Goal: Task Accomplishment & Management: Use online tool/utility

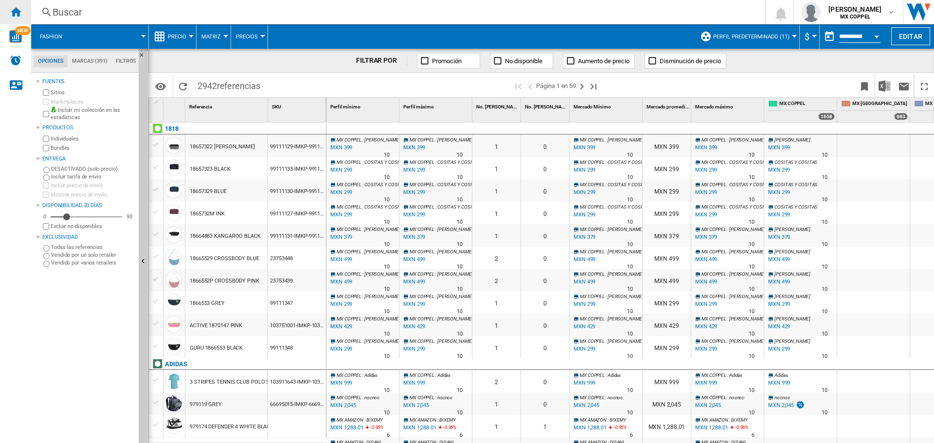
click at [13, 14] on ng-md-icon "Inicio" at bounding box center [16, 12] width 12 height 12
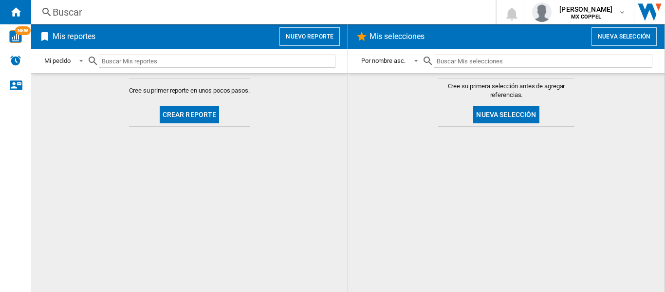
click at [317, 37] on button "Nuevo reporte" at bounding box center [309, 36] width 60 height 18
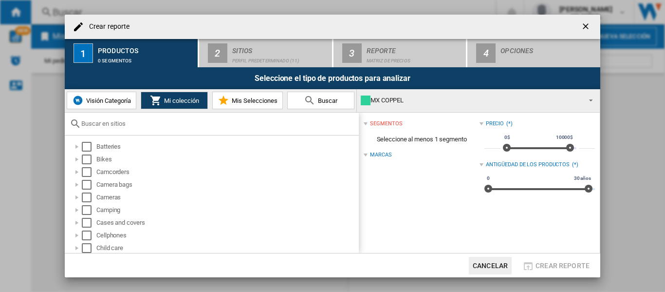
click at [97, 99] on span "Visión Categoría" at bounding box center [107, 100] width 47 height 7
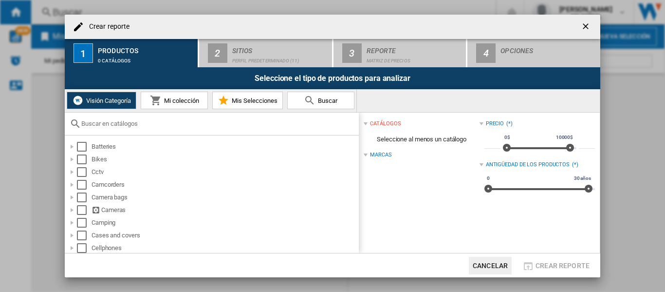
click at [193, 100] on span "Mi colección" at bounding box center [180, 100] width 37 height 7
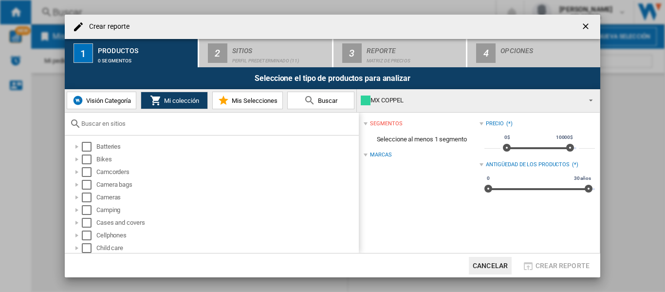
click at [239, 99] on span "Mis Selecciones" at bounding box center [253, 100] width 48 height 7
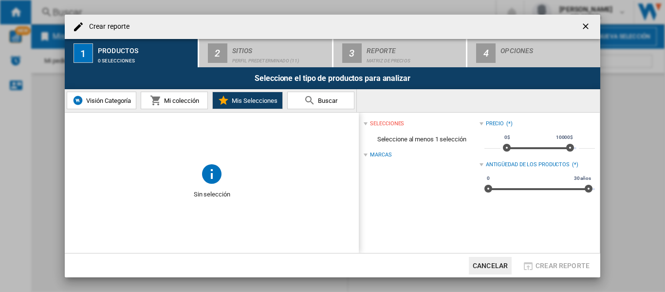
click at [169, 101] on span "Mi colección" at bounding box center [180, 100] width 37 height 7
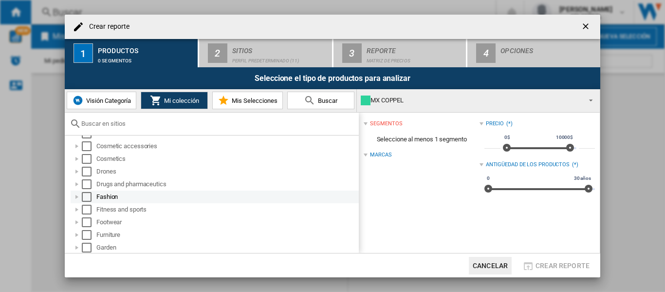
scroll to position [195, 0]
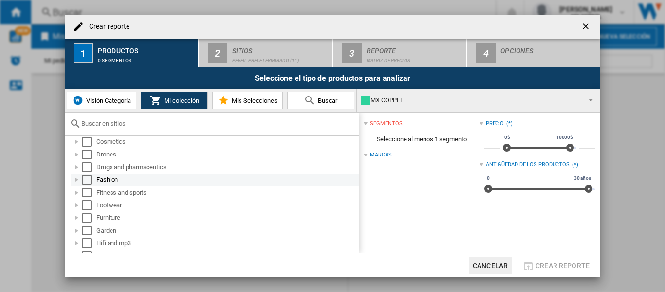
click at [74, 180] on div "Crear reporte ..." at bounding box center [77, 180] width 10 height 10
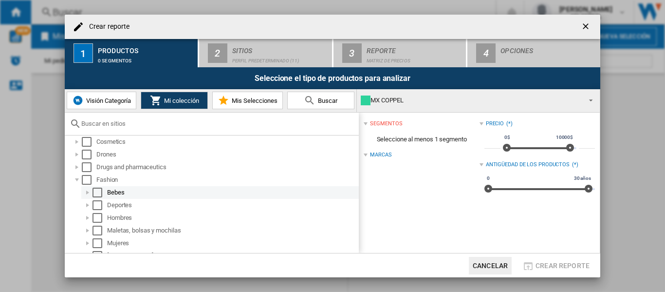
click at [97, 192] on div "Select" at bounding box center [97, 192] width 10 height 10
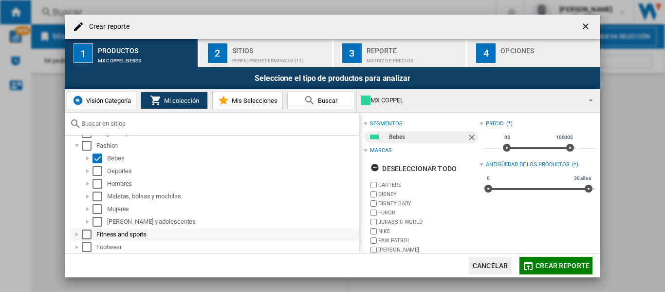
scroll to position [243, 0]
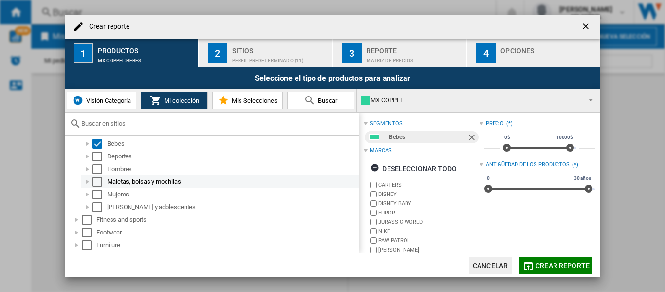
click at [101, 182] on div "Select" at bounding box center [97, 182] width 10 height 10
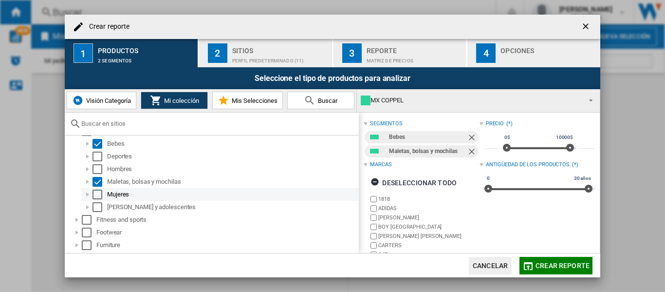
click at [101, 190] on div "Select" at bounding box center [97, 194] width 10 height 10
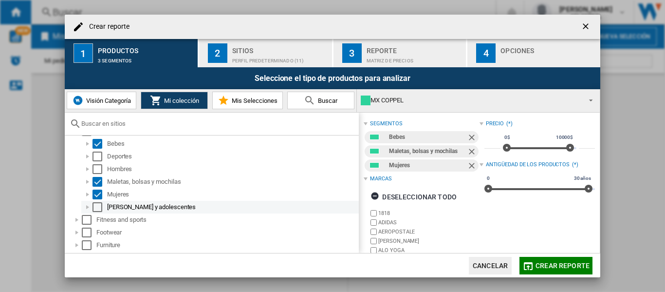
click at [98, 207] on div "Select" at bounding box center [97, 207] width 10 height 10
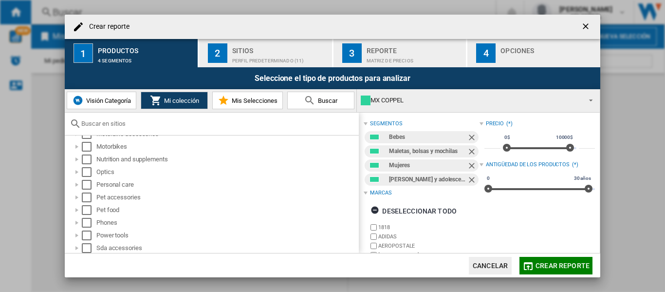
scroll to position [535, 0]
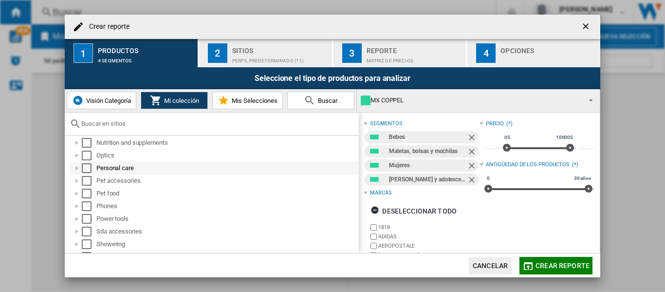
click at [73, 168] on div "Crear reporte ..." at bounding box center [77, 168] width 10 height 10
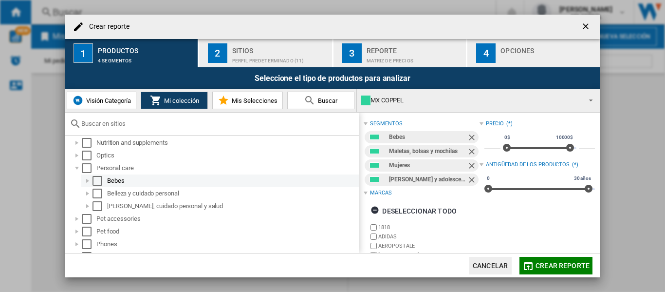
click at [99, 183] on div "Select" at bounding box center [97, 181] width 10 height 10
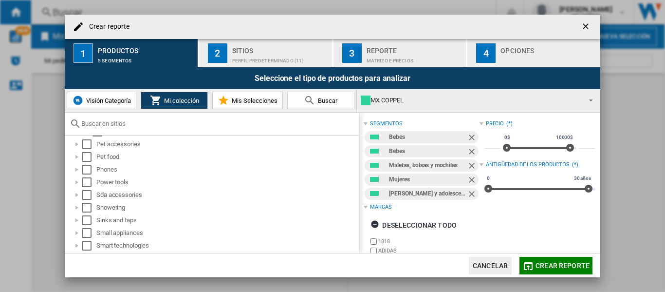
scroll to position [633, 0]
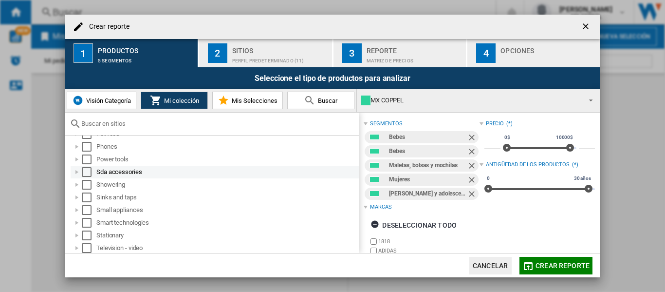
click at [78, 173] on div "Crear reporte ..." at bounding box center [77, 172] width 10 height 10
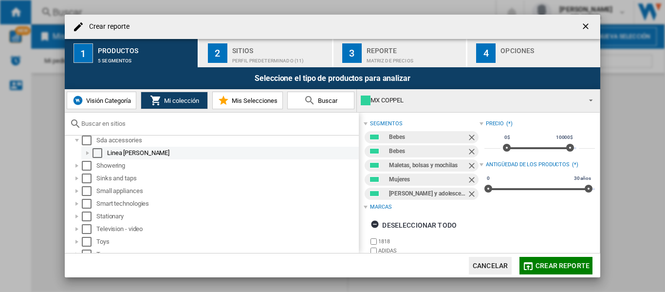
scroll to position [681, 0]
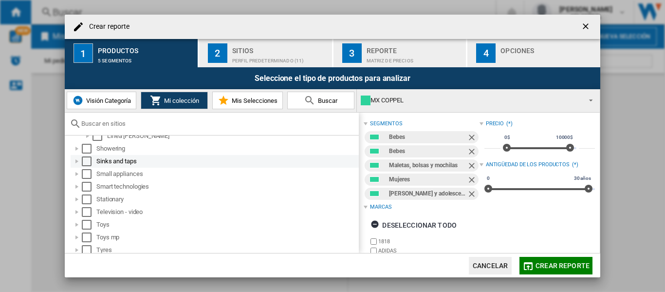
click at [77, 164] on div "Crear reporte ..." at bounding box center [77, 161] width 10 height 10
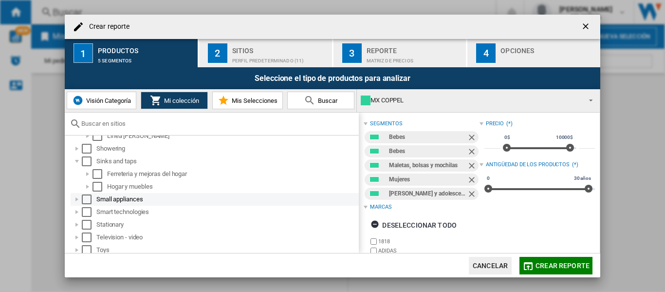
scroll to position [730, 0]
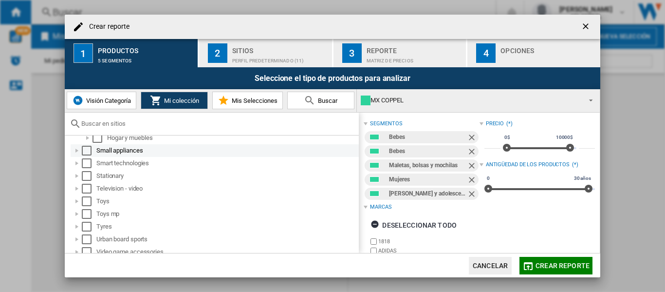
click at [75, 149] on div "Crear reporte ..." at bounding box center [77, 151] width 10 height 10
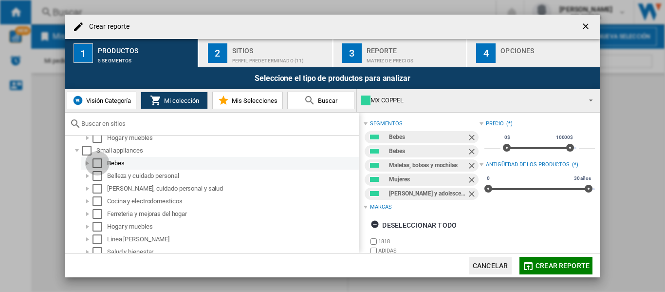
click at [95, 162] on div "Select" at bounding box center [97, 163] width 10 height 10
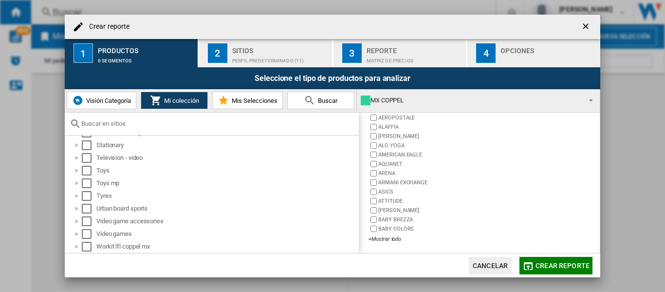
scroll to position [158, 0]
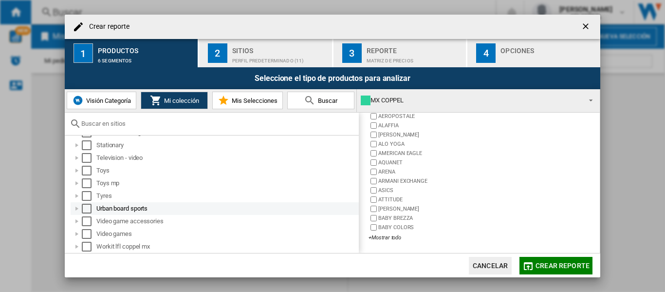
click at [73, 210] on div "Crear reporte ..." at bounding box center [77, 208] width 10 height 10
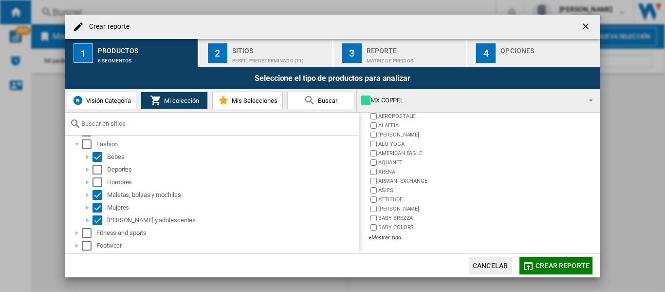
scroll to position [206, 0]
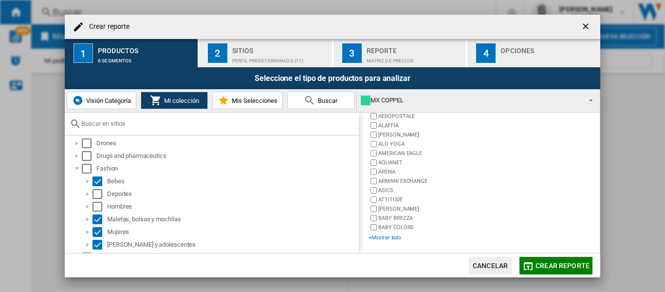
click at [391, 239] on div "+Mostrar todo" at bounding box center [423, 237] width 110 height 7
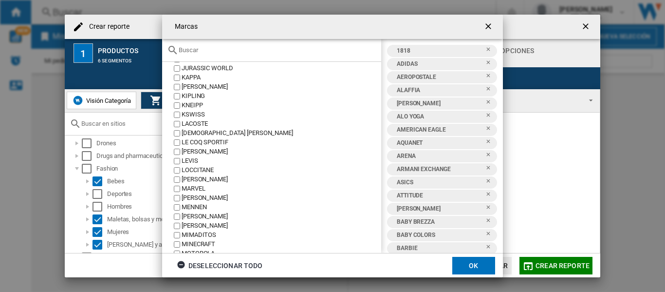
scroll to position [779, 0]
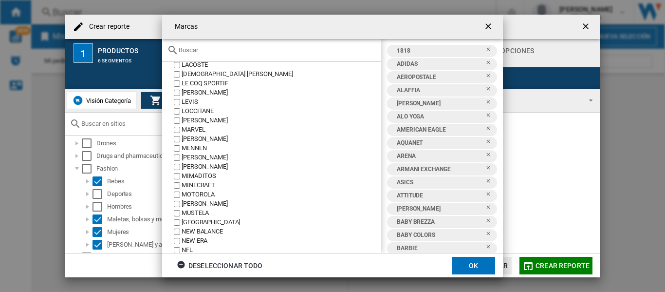
click at [493, 26] on ng-md-icon "getI18NText('BUTTONS.CLOSE_DIALOG')" at bounding box center [489, 27] width 12 height 12
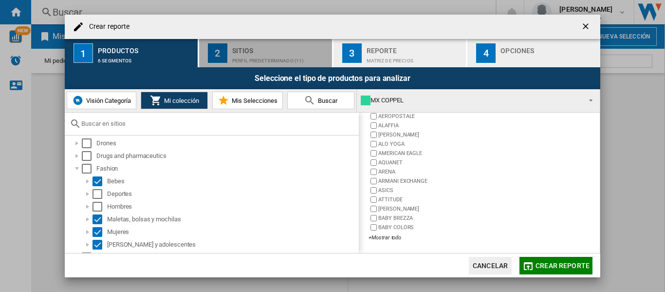
click at [261, 54] on div "Perfil predeterminado (11)" at bounding box center [280, 58] width 96 height 10
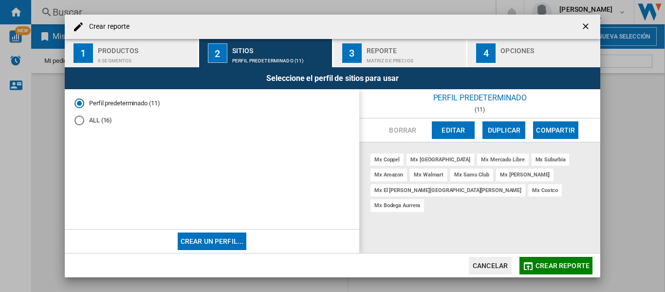
click at [81, 122] on div "ALL (16)" at bounding box center [79, 120] width 10 height 10
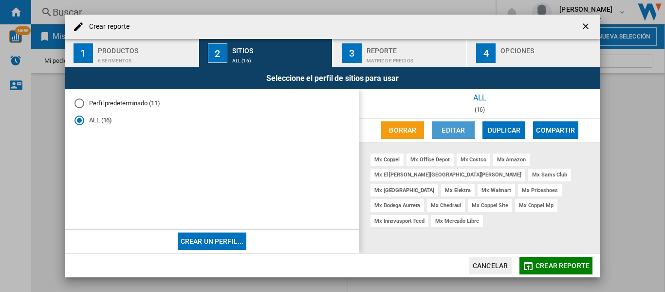
click at [454, 129] on button "Editar" at bounding box center [453, 130] width 43 height 18
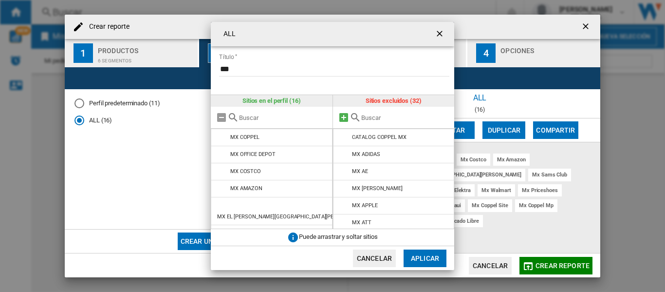
click at [340, 116] on md-icon at bounding box center [344, 117] width 12 height 12
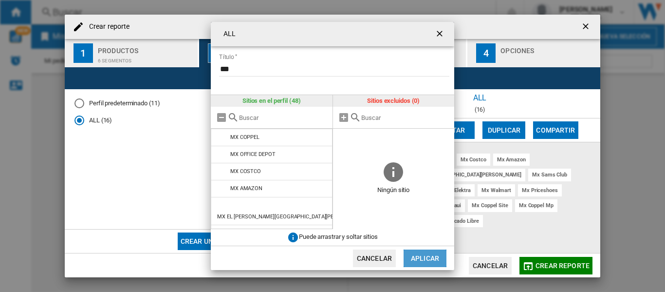
click at [424, 255] on button "Aplicar" at bounding box center [424, 258] width 43 height 18
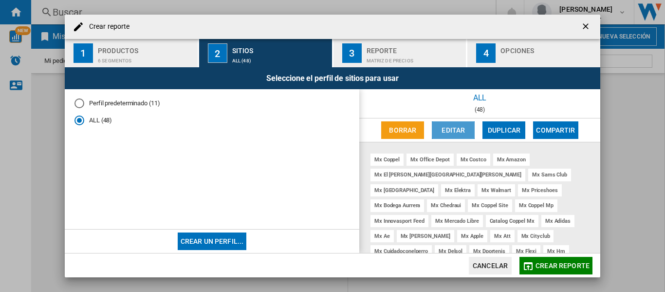
click at [458, 127] on button "Editar" at bounding box center [453, 130] width 43 height 18
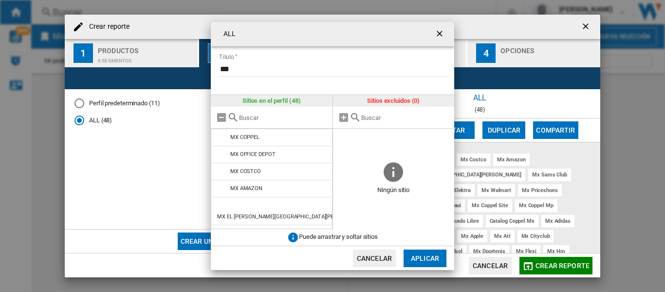
click at [441, 30] on ng-md-icon "getI18NText('BUTTONS.CLOSE_DIALOG')" at bounding box center [441, 35] width 12 height 12
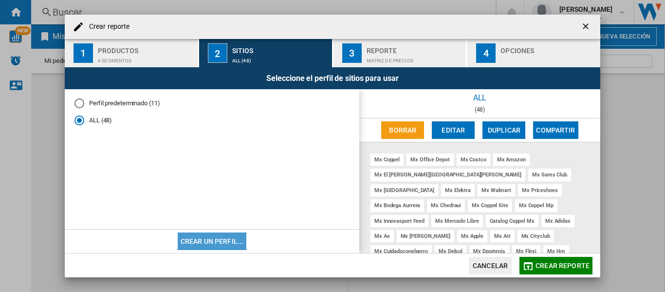
click at [216, 237] on button "Crear un perfil..." at bounding box center [212, 241] width 69 height 18
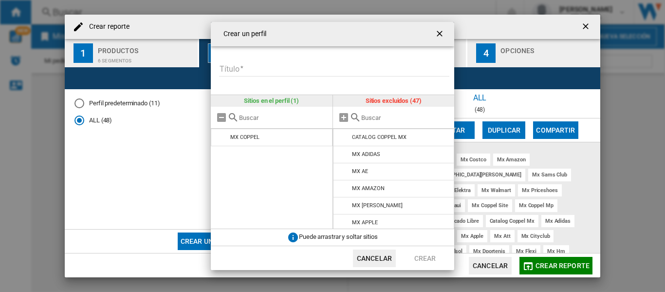
click at [248, 65] on input "Título" at bounding box center [334, 69] width 230 height 15
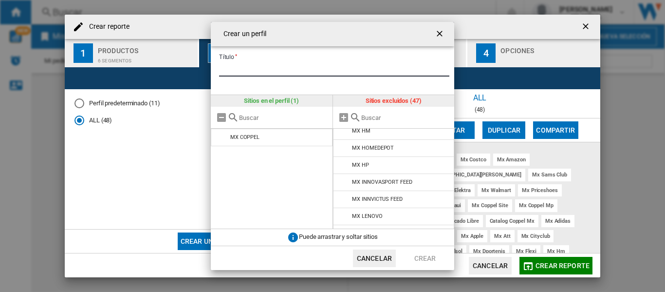
scroll to position [389, 0]
click at [292, 70] on input "Título" at bounding box center [334, 69] width 230 height 15
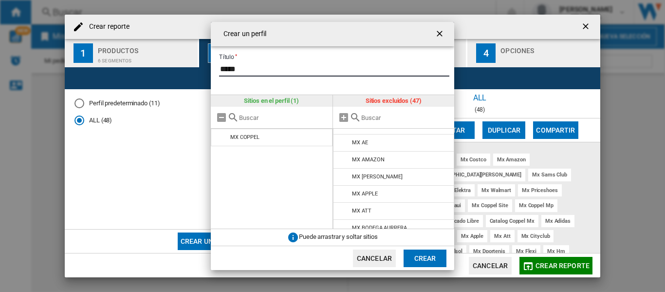
scroll to position [0, 0]
type input "*****"
click at [384, 262] on button "Cancelar" at bounding box center [374, 258] width 43 height 18
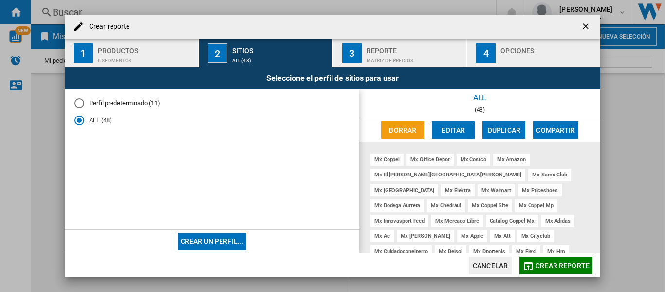
click at [218, 242] on button "Crear un perfil..." at bounding box center [212, 241] width 69 height 18
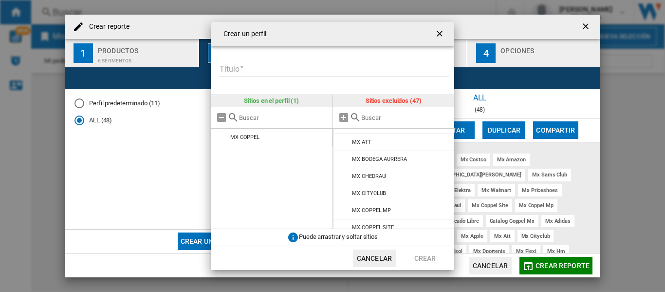
scroll to position [146, 0]
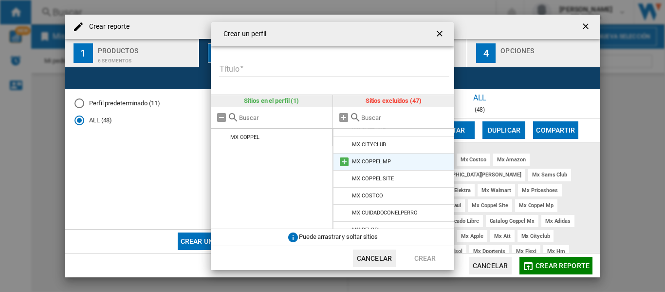
click at [340, 163] on md-icon "Crear un ..." at bounding box center [344, 162] width 12 height 12
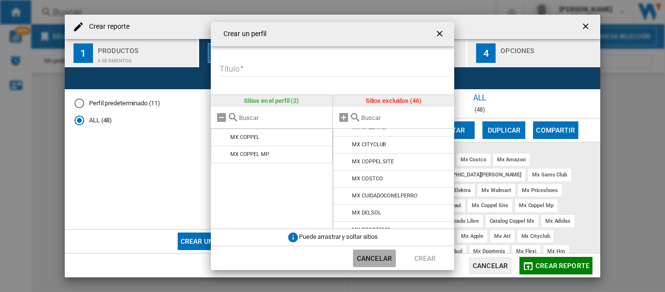
click at [383, 256] on button "Cancelar" at bounding box center [374, 258] width 43 height 18
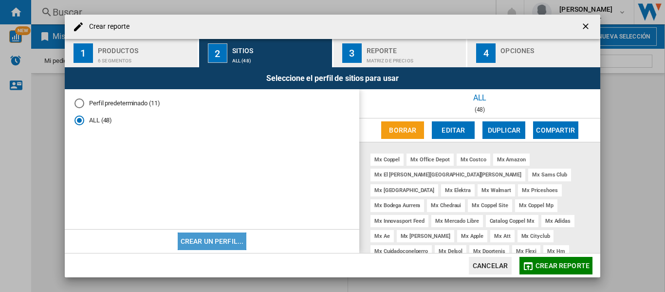
click at [211, 249] on button "Crear un perfil..." at bounding box center [212, 241] width 69 height 18
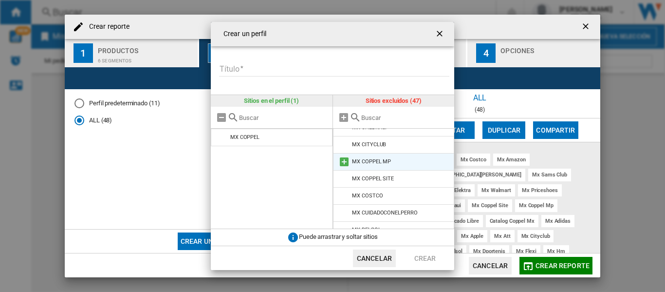
click at [344, 159] on md-icon "Crear un ..." at bounding box center [344, 162] width 12 height 12
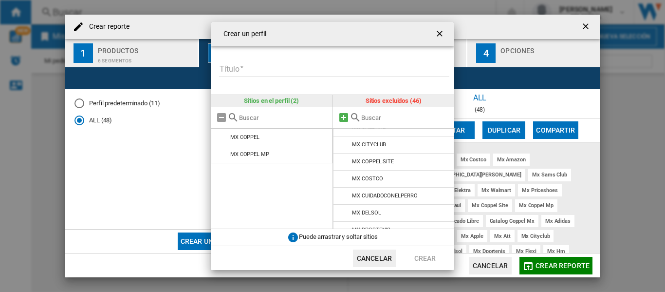
click at [343, 116] on md-icon "Crear un ..." at bounding box center [344, 117] width 12 height 12
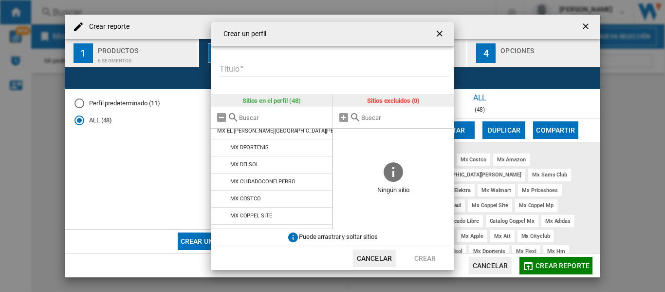
scroll to position [0, 0]
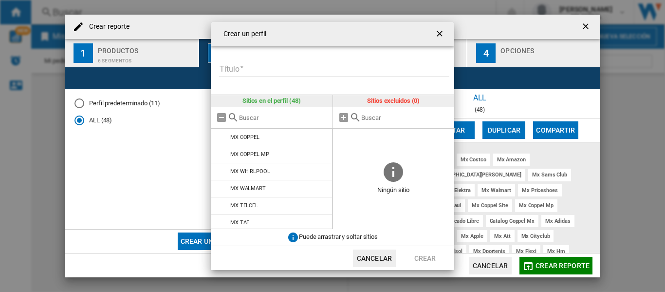
click at [321, 114] on input "Crear un ..." at bounding box center [283, 117] width 89 height 7
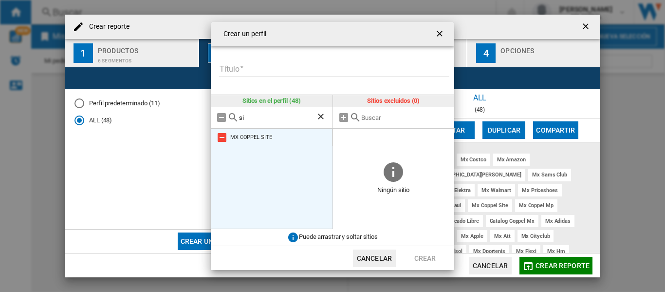
type input "si"
click at [220, 133] on md-icon "Crear un ..." at bounding box center [222, 137] width 12 height 12
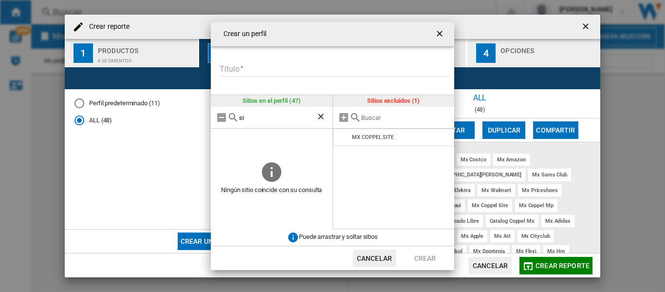
click at [271, 64] on input "Título" at bounding box center [334, 69] width 230 height 15
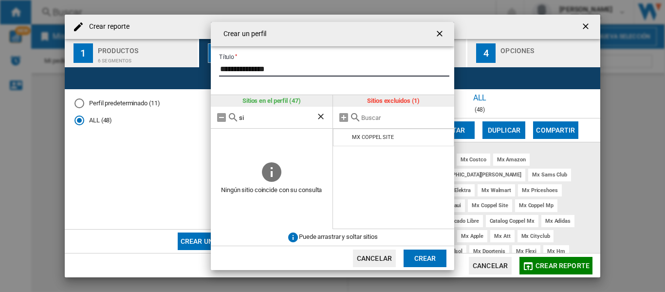
type input "**********"
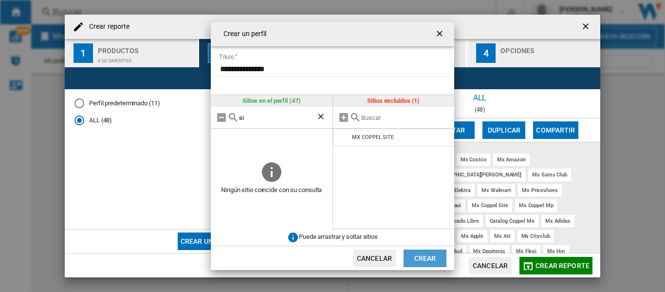
click at [424, 261] on button "Crear" at bounding box center [424, 258] width 43 height 18
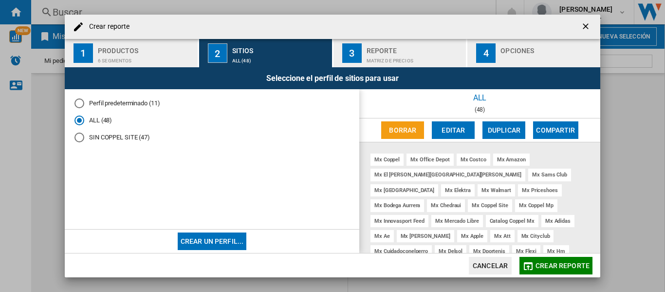
click at [83, 137] on div "SIN COPPEL SITE (47)" at bounding box center [79, 137] width 10 height 10
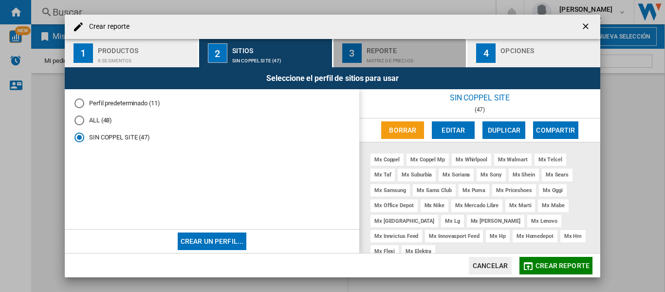
click at [393, 50] on div "Reporte" at bounding box center [414, 48] width 96 height 10
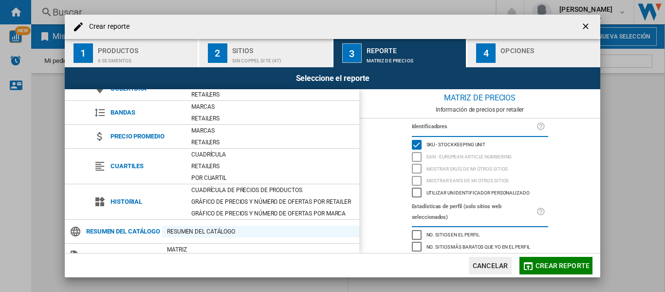
scroll to position [98, 0]
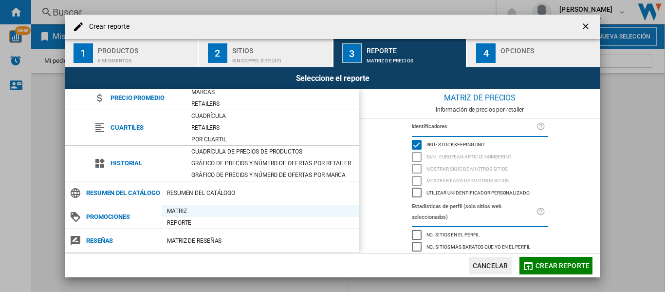
click at [182, 212] on div "Matriz" at bounding box center [260, 211] width 197 height 10
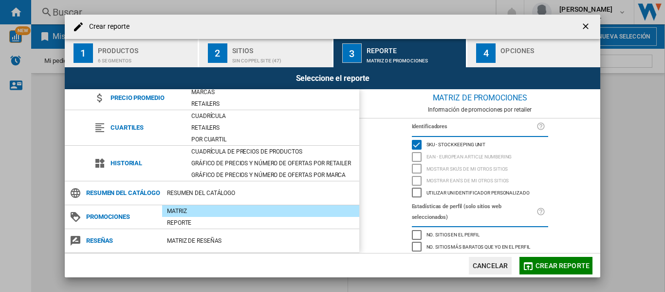
scroll to position [49, 0]
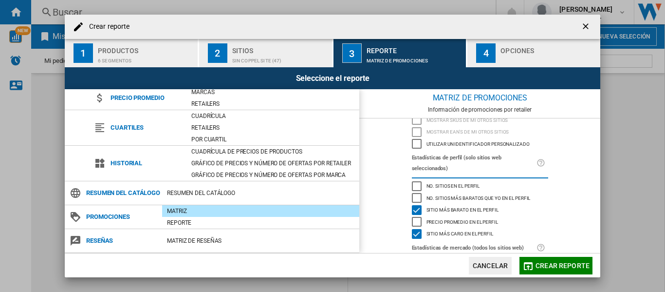
drag, startPoint x: 415, startPoint y: 184, endPoint x: 428, endPoint y: 183, distance: 13.3
click at [415, 184] on div "No. sitios en el perfil" at bounding box center [417, 186] width 10 height 10
click at [414, 198] on div "No. sitios más baratos que yo en el perfil" at bounding box center [417, 198] width 10 height 10
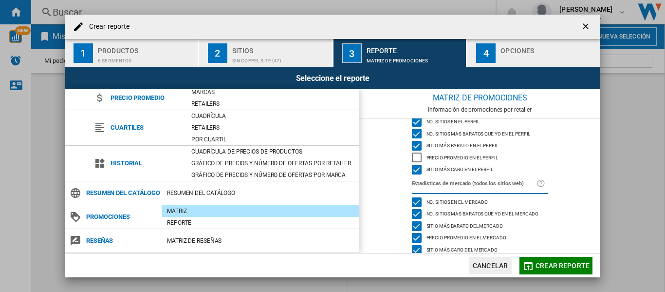
scroll to position [120, 0]
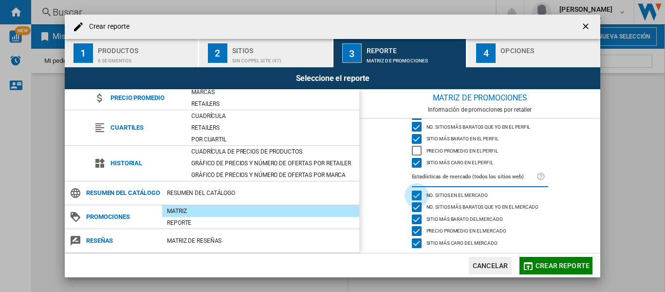
click at [413, 196] on div "No. sitios en el mercado" at bounding box center [417, 195] width 10 height 10
click at [413, 206] on div "No. sitios más baratos que yo en el mercado" at bounding box center [417, 207] width 10 height 10
click at [412, 216] on div "Sitio más barato del mercado" at bounding box center [417, 219] width 10 height 10
click at [413, 226] on div "Precio promedio en el mercado" at bounding box center [417, 231] width 10 height 10
click at [413, 241] on div "Sitio más caro del mercado" at bounding box center [417, 243] width 10 height 10
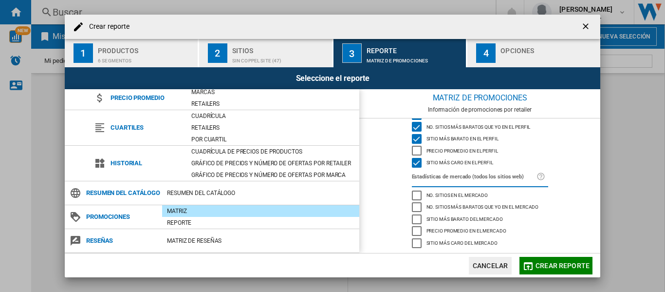
click at [529, 56] on div "Crear reporte ..." at bounding box center [548, 58] width 96 height 10
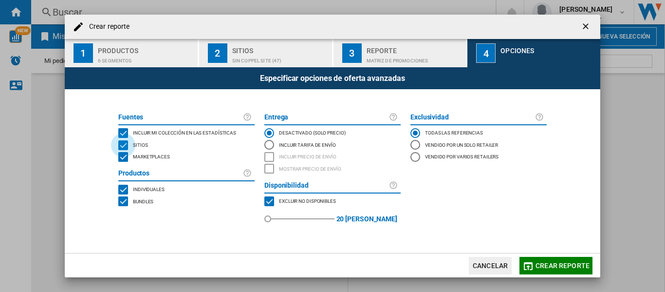
click at [125, 145] on div "SITES" at bounding box center [123, 145] width 10 height 10
click at [123, 201] on div "BUNDLES" at bounding box center [123, 201] width 10 height 10
drag, startPoint x: 268, startPoint y: 219, endPoint x: 384, endPoint y: 216, distance: 115.9
click at [384, 216] on div "90 90 [PERSON_NAME]" at bounding box center [332, 218] width 136 height 23
click at [372, 223] on div "red" at bounding box center [373, 219] width 10 height 10
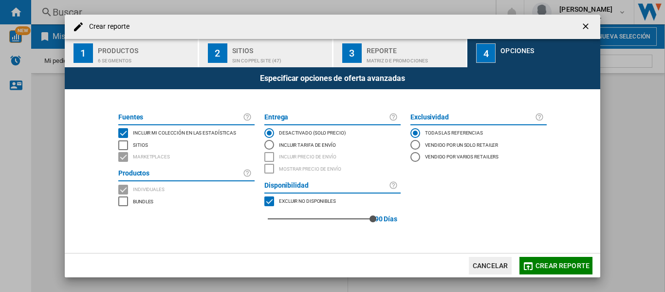
click at [447, 212] on div "Exclusividad Todas las referencias Vendido por un solo retailer Vendido por var…" at bounding box center [478, 171] width 146 height 124
click at [553, 264] on span "Crear reporte" at bounding box center [562, 265] width 54 height 8
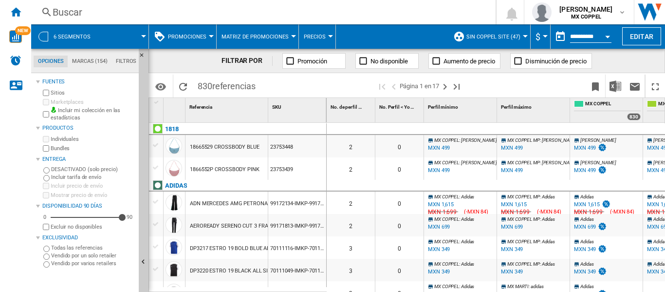
click at [258, 29] on button "Matriz de promociones" at bounding box center [257, 36] width 72 height 24
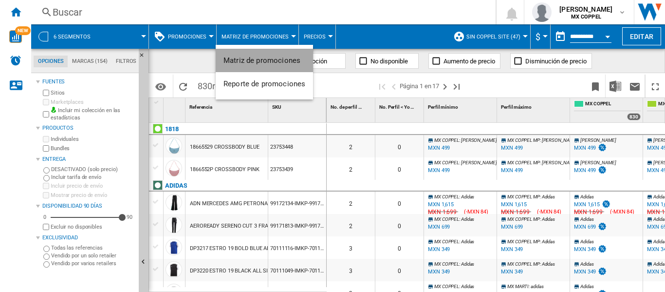
click at [264, 57] on span "Matriz de promociones" at bounding box center [261, 60] width 77 height 9
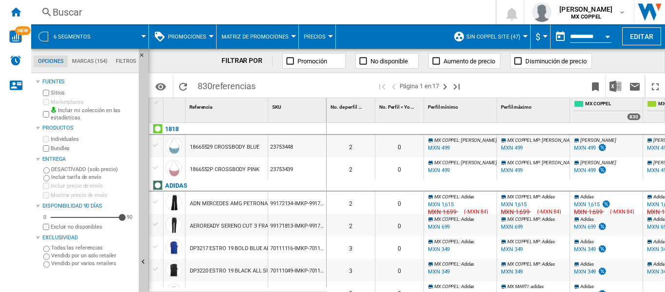
click at [192, 34] on span "Promociones" at bounding box center [187, 37] width 38 height 6
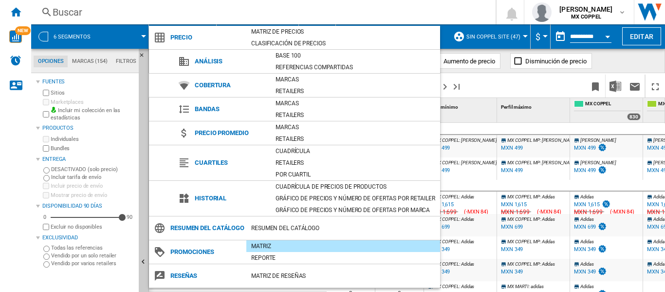
click at [127, 41] on md-backdrop at bounding box center [332, 146] width 665 height 292
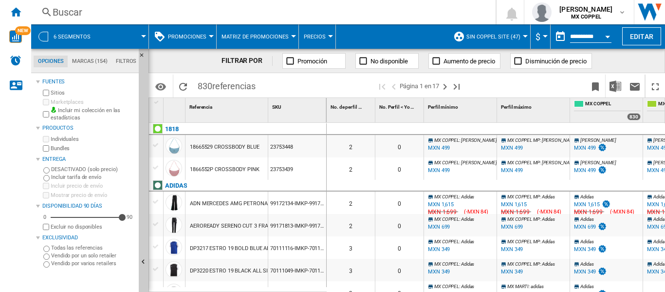
click at [184, 31] on button "Promociones" at bounding box center [189, 36] width 43 height 24
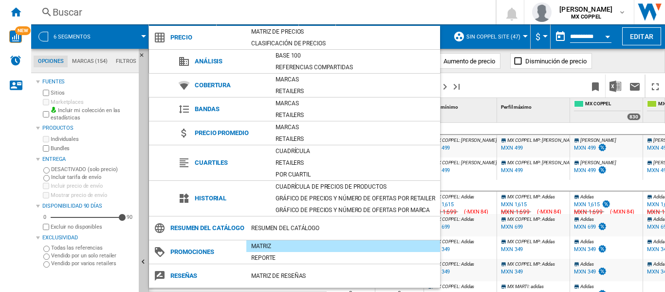
click at [184, 31] on span "Precio" at bounding box center [205, 38] width 81 height 14
click at [91, 26] on md-backdrop at bounding box center [332, 146] width 665 height 292
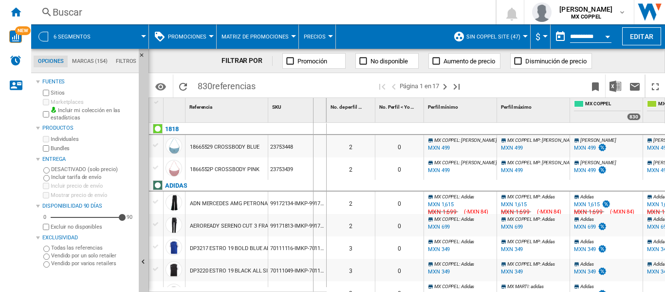
drag, startPoint x: 325, startPoint y: 108, endPoint x: 312, endPoint y: 108, distance: 12.7
click at [312, 108] on div "SKU 1" at bounding box center [297, 110] width 58 height 24
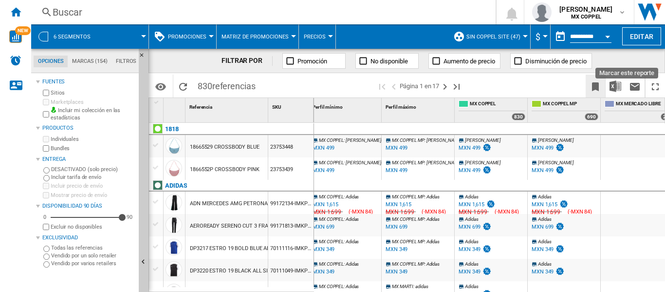
click at [594, 85] on ng-md-icon "Marcar este reporte" at bounding box center [595, 87] width 12 height 12
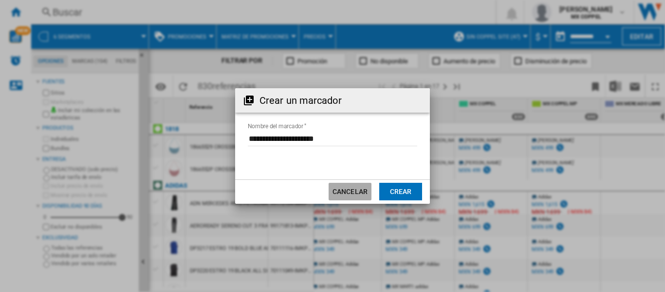
click at [359, 195] on button "Cancelar" at bounding box center [350, 192] width 43 height 18
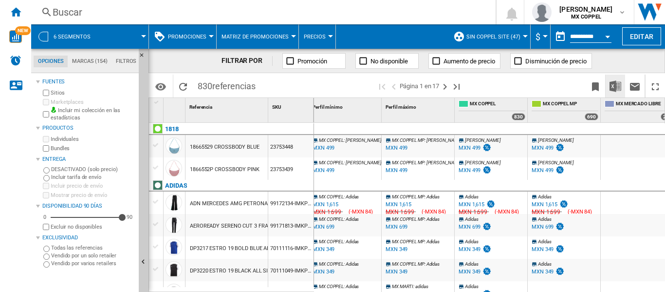
click at [614, 86] on img "Descargar en Excel" at bounding box center [615, 86] width 12 height 12
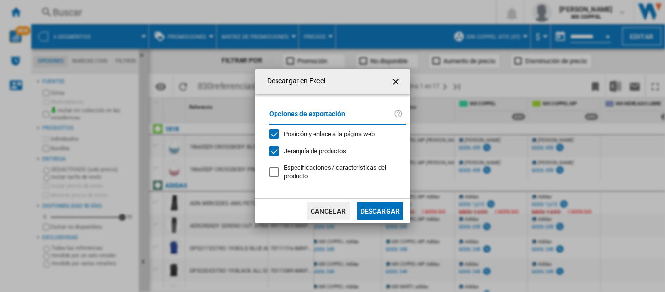
click at [397, 79] on ng-md-icon "getI18NText('BUTTONS.CLOSE_DIALOG')" at bounding box center [397, 82] width 12 height 12
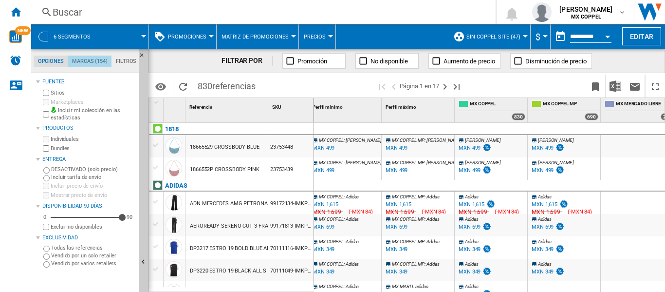
click at [88, 62] on md-tab-item "Marcas (154)" at bounding box center [90, 61] width 44 height 12
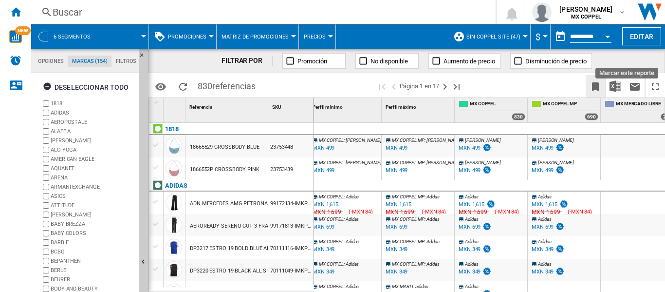
click at [595, 85] on ng-md-icon "Marcar este reporte" at bounding box center [595, 87] width 12 height 12
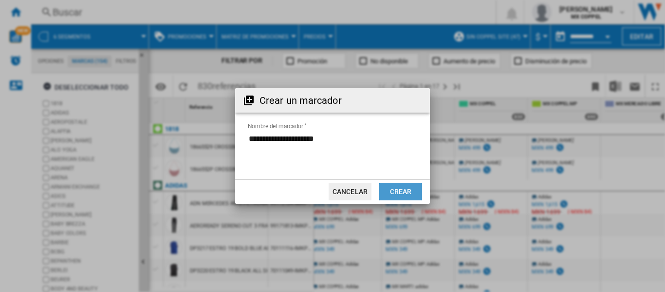
click at [394, 192] on button "Crear" at bounding box center [400, 192] width 43 height 18
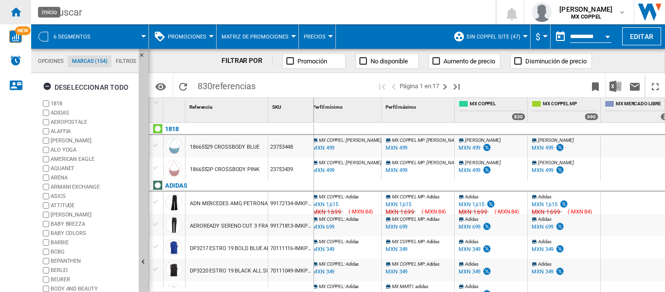
click at [16, 11] on ng-md-icon "Inicio" at bounding box center [16, 12] width 12 height 12
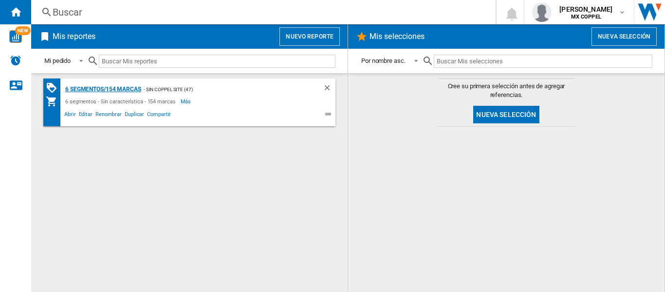
click at [121, 92] on div "6 segmentos/154 marcas" at bounding box center [102, 89] width 78 height 12
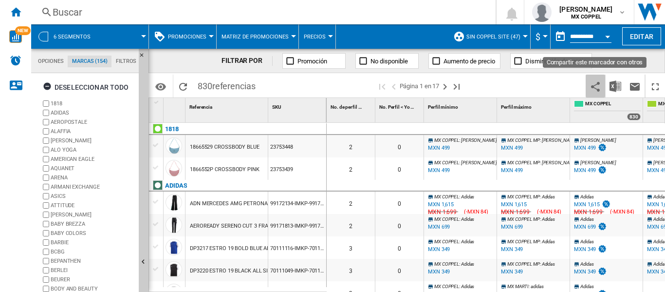
click at [595, 83] on ng-md-icon "Compartir este marcador con otros" at bounding box center [595, 87] width 12 height 12
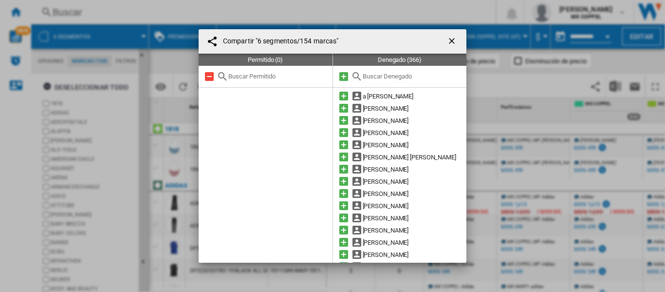
click at [382, 75] on input "text" at bounding box center [412, 76] width 99 height 7
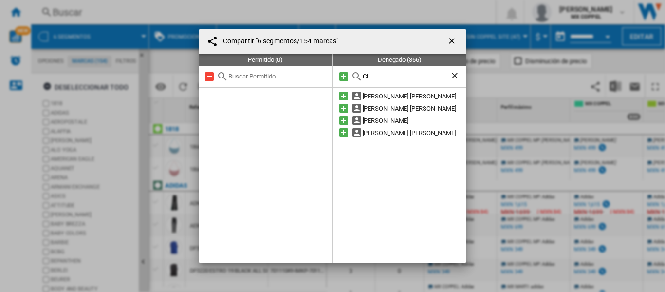
type input "C"
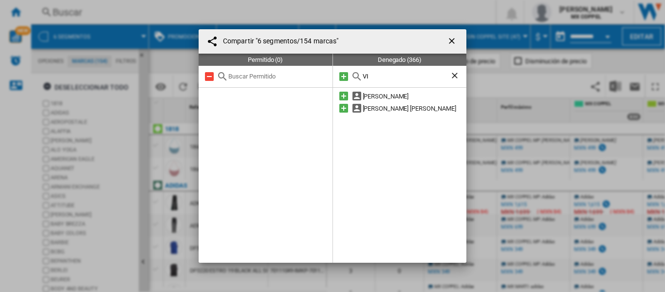
type input "V"
type input "S"
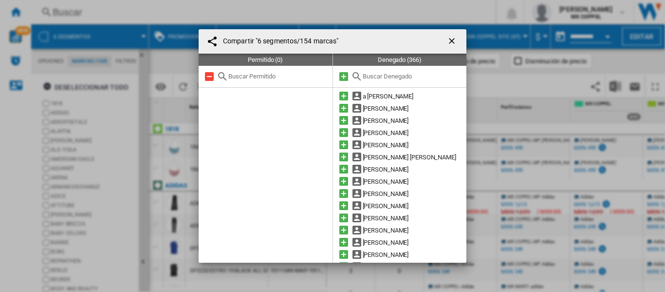
click at [448, 41] on ng-md-icon "getI18NText('BUTTONS.CLOSE_DIALOG')" at bounding box center [453, 42] width 12 height 12
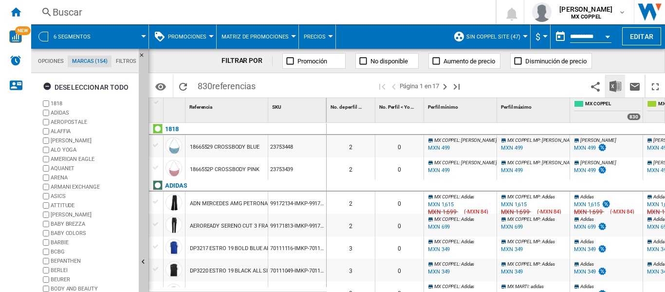
click at [614, 84] on img "Descargar en Excel" at bounding box center [615, 86] width 12 height 12
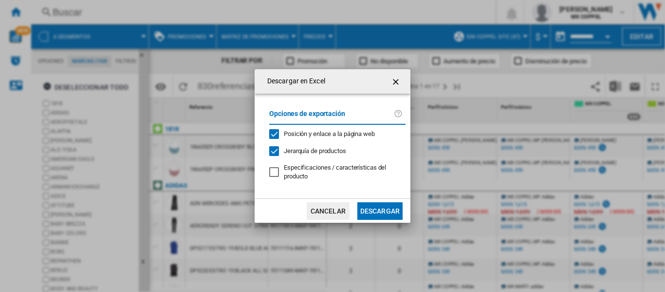
click at [274, 149] on div "Jerarquía de productos" at bounding box center [274, 151] width 10 height 10
click at [270, 152] on div "Jerarquía de productos" at bounding box center [274, 151] width 10 height 10
click at [373, 206] on button "Descargar" at bounding box center [379, 211] width 45 height 18
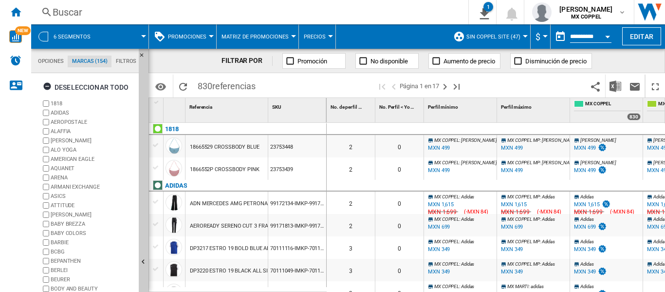
click at [212, 37] on div at bounding box center [211, 36] width 5 height 2
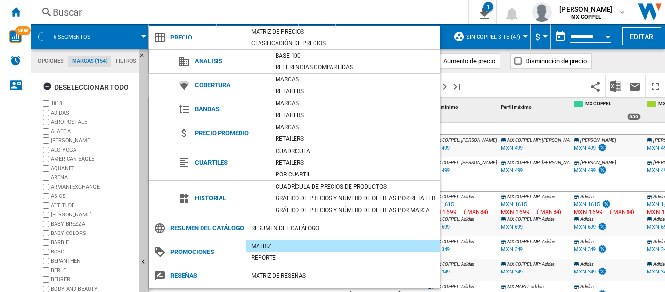
click at [218, 164] on span "Cuartiles" at bounding box center [230, 163] width 81 height 14
click at [301, 148] on div "Cuadrícula" at bounding box center [355, 151] width 169 height 10
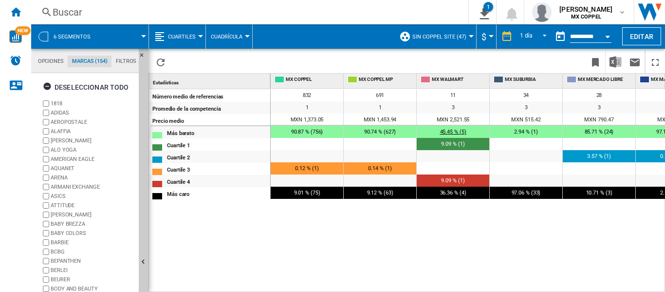
click at [447, 129] on span "45.45 % (5)" at bounding box center [453, 131] width 26 height 6
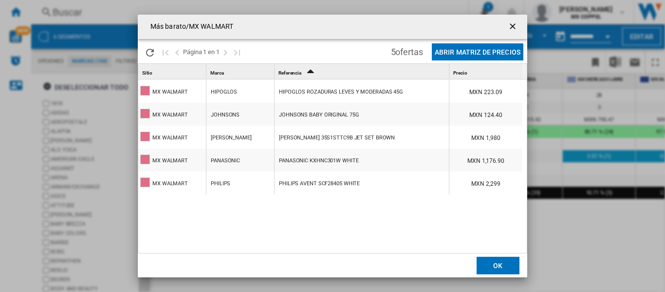
click at [511, 23] on ng-md-icon "getI18NText('BUTTONS.CLOSE_DIALOG')" at bounding box center [514, 27] width 12 height 12
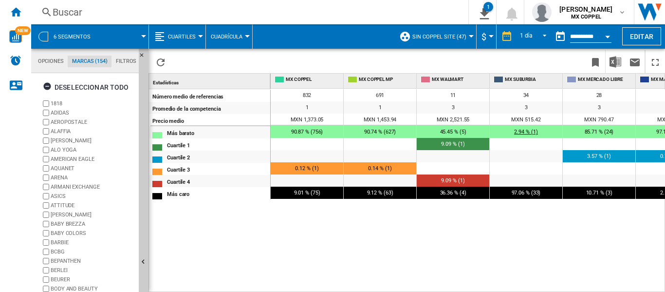
click at [529, 130] on span "2.94 % (1)" at bounding box center [525, 131] width 23 height 6
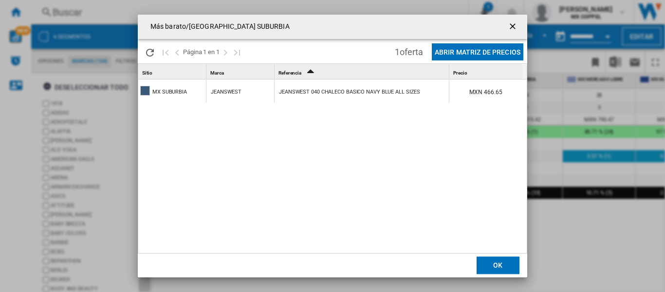
click at [515, 23] on ng-md-icon "getI18NText('BUTTONS.CLOSE_DIALOG')" at bounding box center [514, 27] width 12 height 12
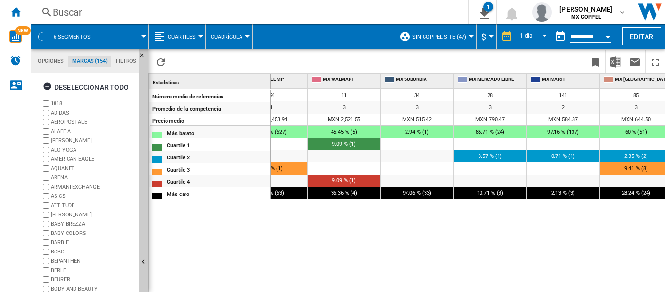
scroll to position [0, 164]
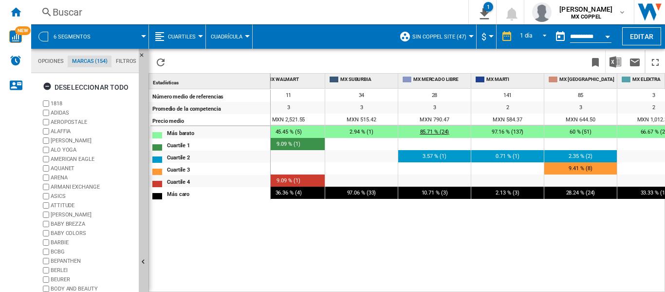
click at [443, 128] on span "85.71 % (24)" at bounding box center [434, 131] width 29 height 6
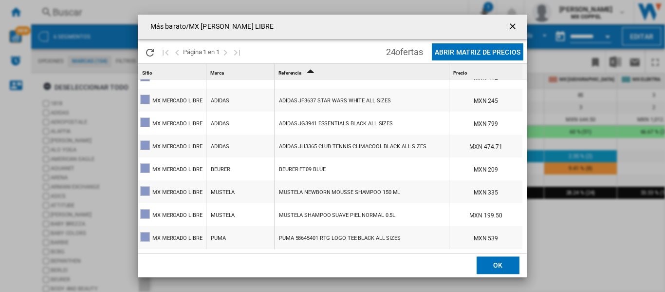
scroll to position [2, 0]
click at [508, 23] on ng-md-icon "getI18NText('BUTTONS.CLOSE_DIALOG')" at bounding box center [514, 27] width 12 height 12
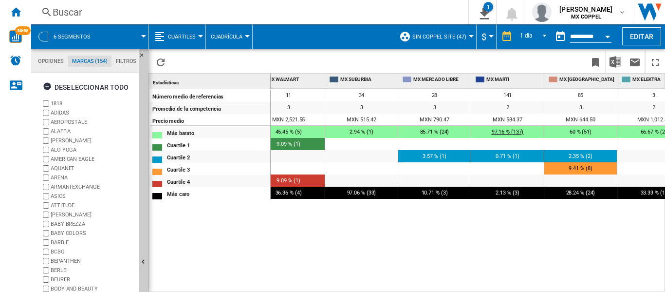
click at [510, 132] on span "97.16 % (137)" at bounding box center [508, 131] width 32 height 6
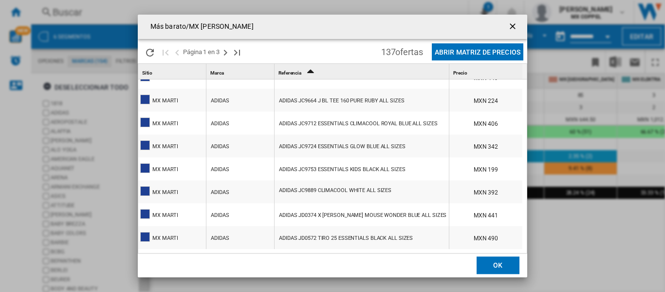
click at [515, 28] on ng-md-icon "getI18NText('BUTTONS.CLOSE_DIALOG')" at bounding box center [514, 27] width 12 height 12
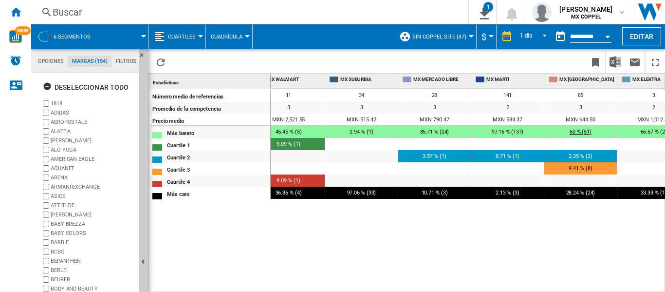
click at [576, 130] on span "60 % (51)" at bounding box center [580, 131] width 22 height 6
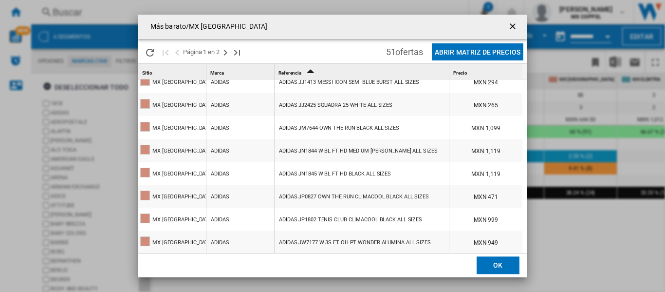
scroll to position [1004, 0]
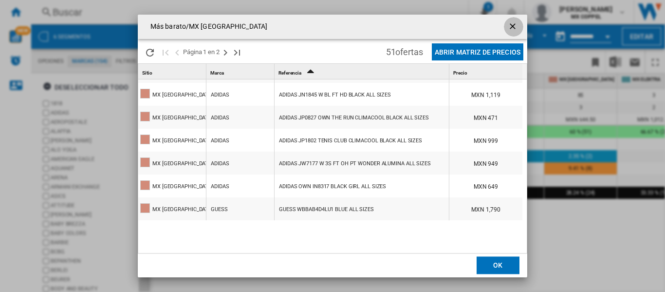
click at [510, 26] on ng-md-icon "getI18NText('BUTTONS.CLOSE_DIALOG')" at bounding box center [514, 27] width 12 height 12
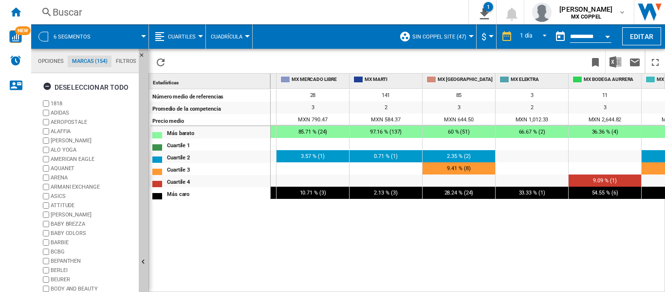
scroll to position [0, 323]
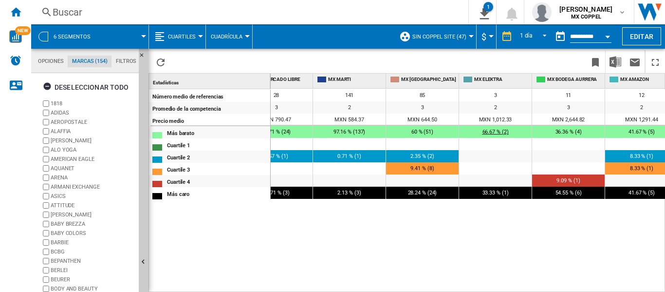
click at [496, 131] on span "66.67 % (2)" at bounding box center [495, 131] width 26 height 6
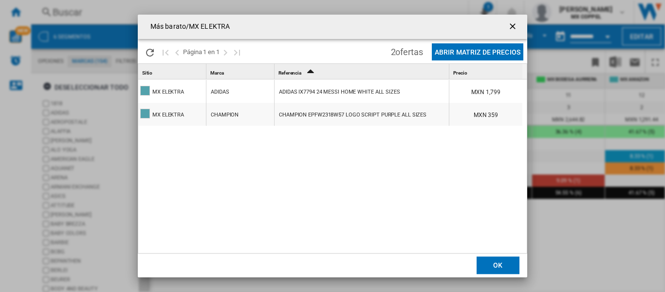
click at [512, 24] on ng-md-icon "getI18NText('BUTTONS.CLOSE_DIALOG')" at bounding box center [514, 27] width 12 height 12
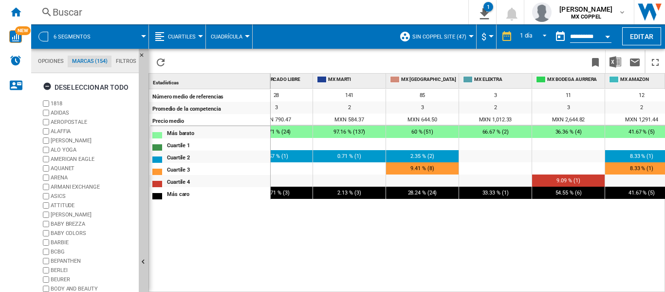
scroll to position [0, 335]
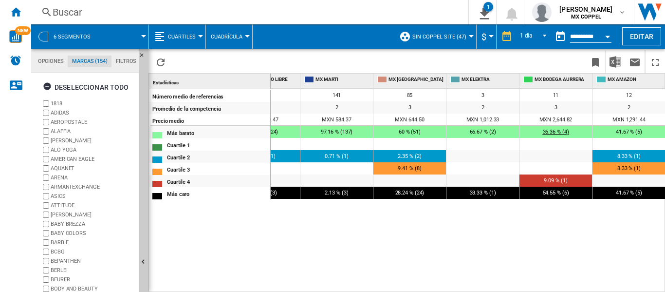
click at [555, 132] on span "36.36 % (4)" at bounding box center [556, 131] width 26 height 6
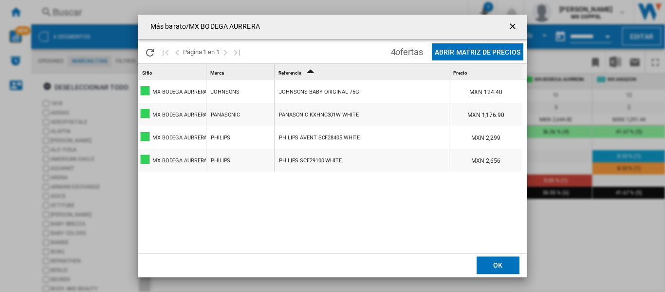
click at [512, 27] on ng-md-icon "getI18NText('BUTTONS.CLOSE_DIALOG')" at bounding box center [514, 27] width 12 height 12
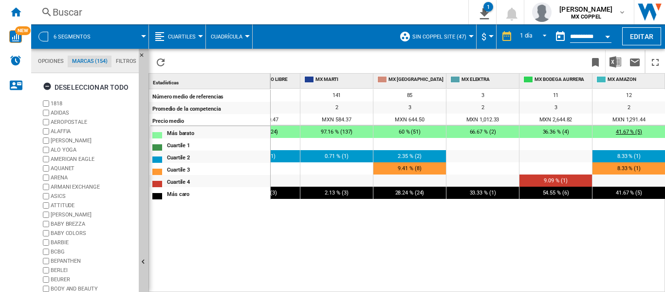
click at [630, 129] on span "41.67 % (5)" at bounding box center [629, 131] width 26 height 6
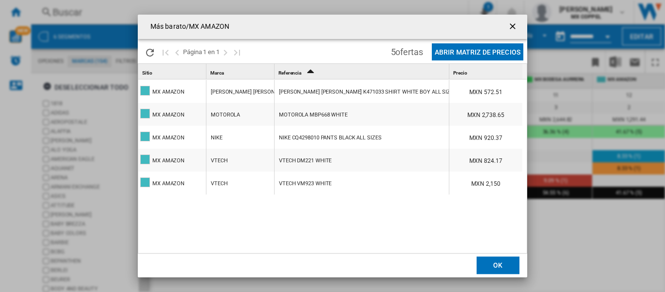
click at [512, 27] on ng-md-icon "getI18NText('BUTTONS.CLOSE_DIALOG')" at bounding box center [514, 27] width 12 height 12
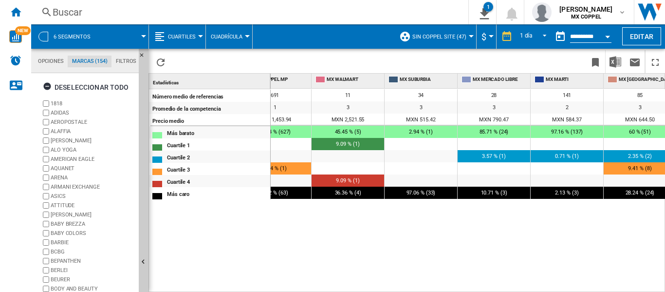
scroll to position [0, 0]
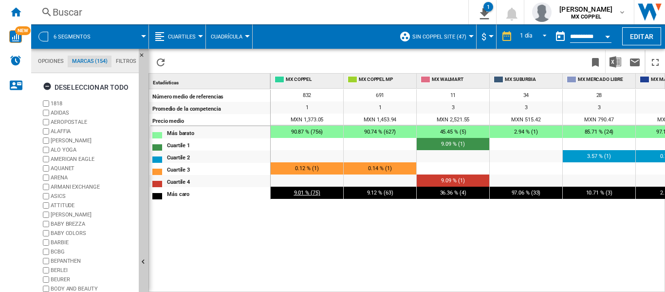
click at [309, 193] on span "9.01 % (75)" at bounding box center [307, 192] width 26 height 6
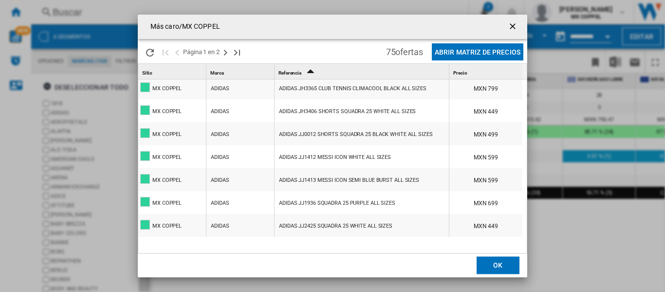
scroll to position [1004, 0]
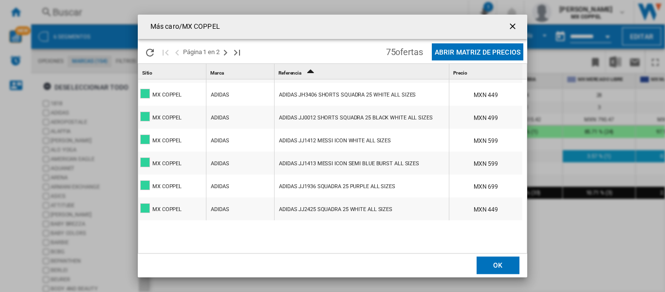
click at [496, 52] on button "Abrir Matriz de precios" at bounding box center [477, 51] width 91 height 17
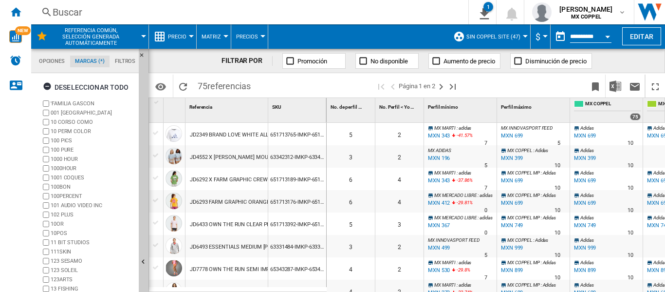
scroll to position [284, 0]
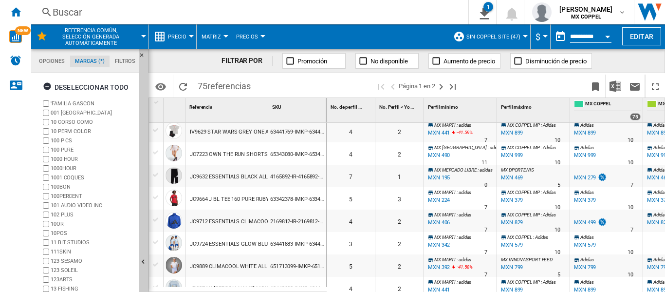
click at [16, 14] on ng-md-icon "Inicio" at bounding box center [16, 12] width 12 height 12
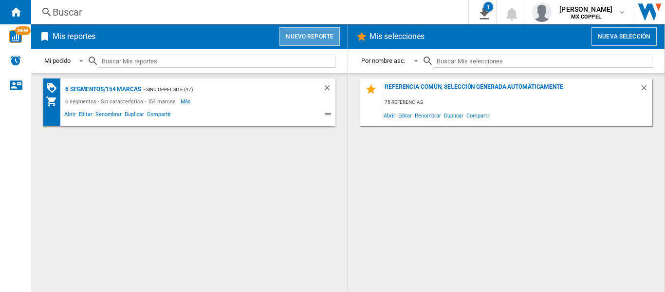
click at [306, 36] on button "Nuevo reporte" at bounding box center [309, 36] width 60 height 18
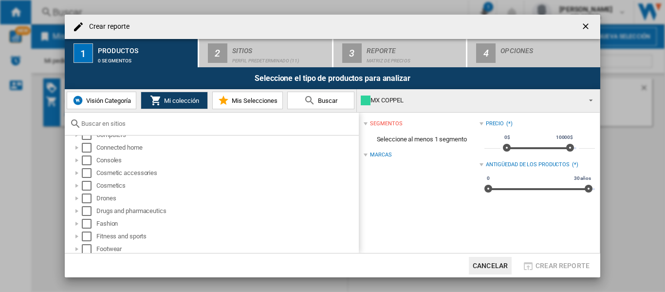
scroll to position [181, 0]
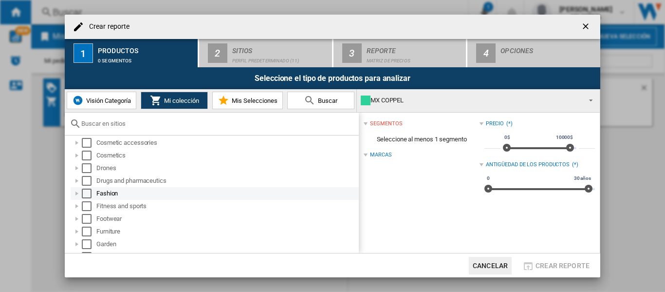
click at [79, 196] on div "Crear reporte ..." at bounding box center [77, 193] width 10 height 10
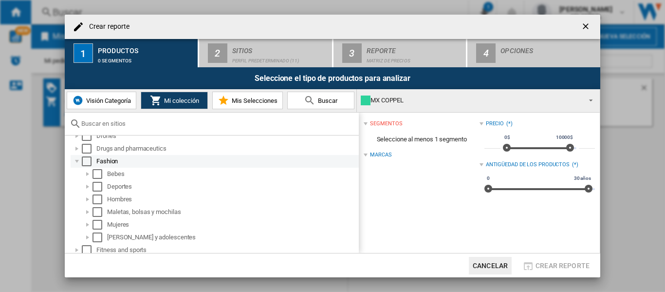
scroll to position [230, 0]
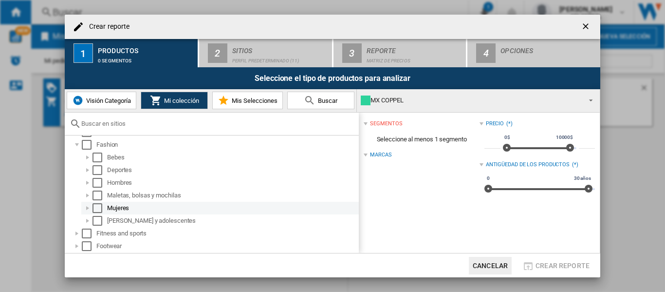
click at [88, 208] on div "Crear reporte ..." at bounding box center [88, 208] width 10 height 10
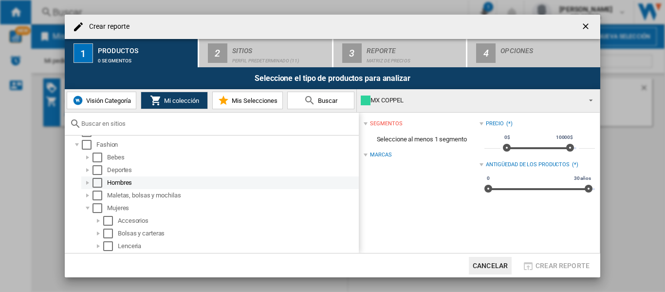
scroll to position [278, 0]
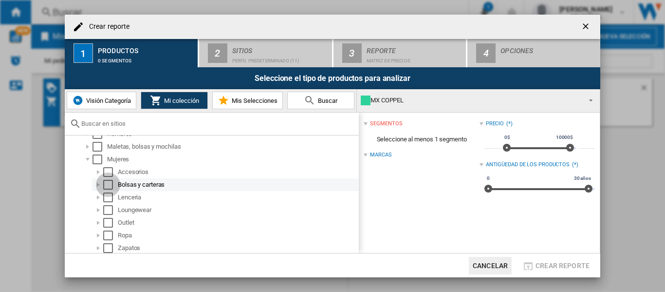
click at [110, 184] on div "Select" at bounding box center [108, 185] width 10 height 10
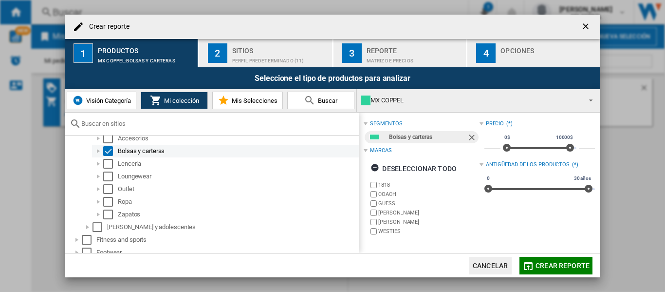
scroll to position [327, 0]
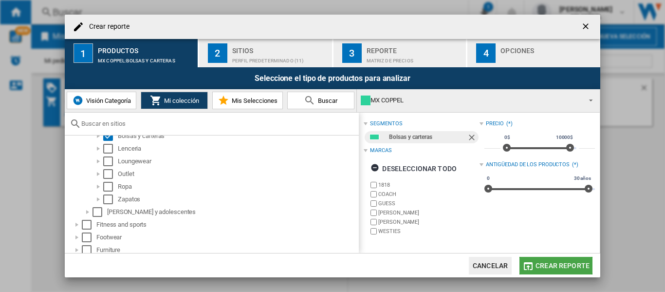
click at [543, 263] on span "Crear reporte" at bounding box center [562, 265] width 54 height 8
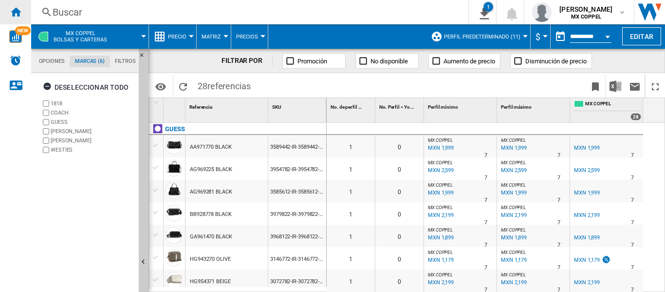
click at [17, 12] on ng-md-icon "Inicio" at bounding box center [16, 12] width 12 height 12
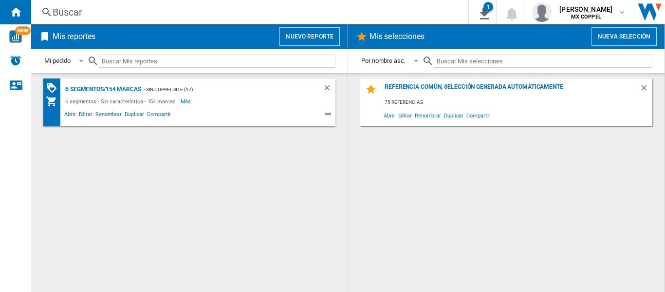
click at [319, 31] on button "Nuevo reporte" at bounding box center [309, 36] width 60 height 18
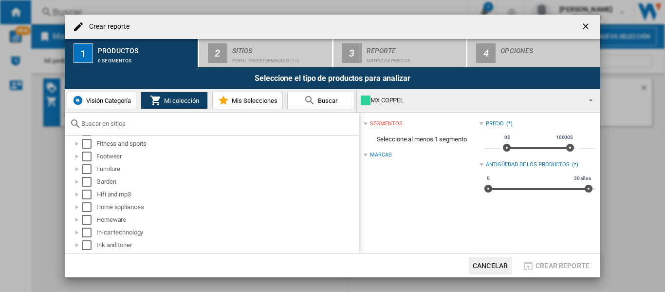
scroll to position [195, 0]
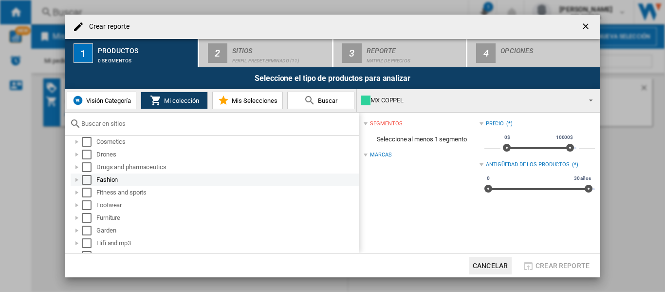
click at [78, 182] on div "Crear reporte ..." at bounding box center [77, 180] width 10 height 10
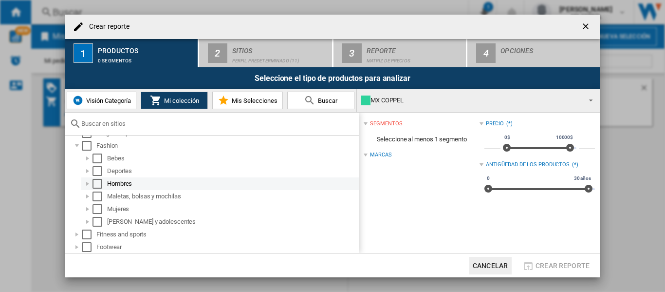
scroll to position [243, 0]
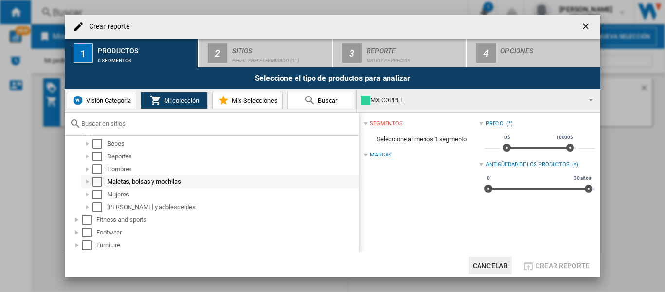
click at [90, 183] on div "Crear reporte ..." at bounding box center [88, 182] width 10 height 10
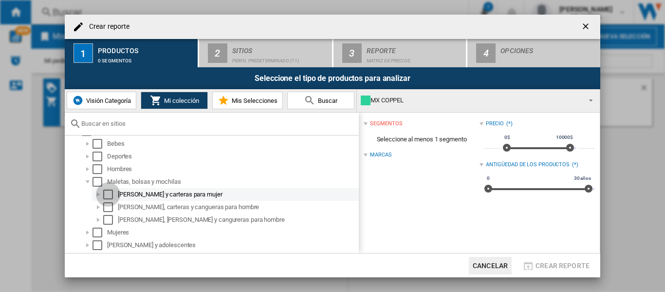
click at [107, 192] on div "Select" at bounding box center [108, 194] width 10 height 10
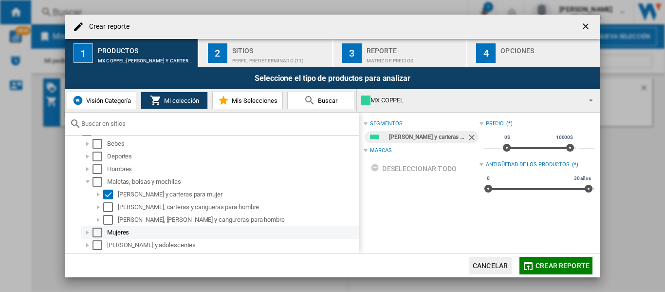
click at [89, 232] on div "Crear reporte ..." at bounding box center [88, 232] width 10 height 10
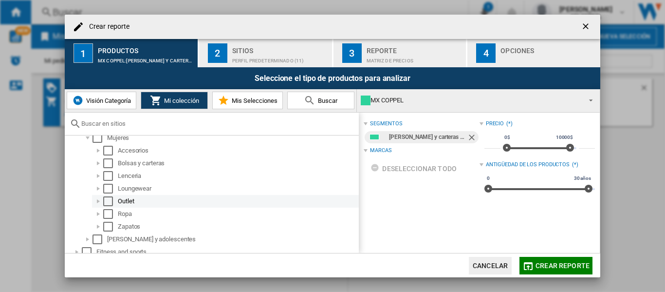
scroll to position [341, 0]
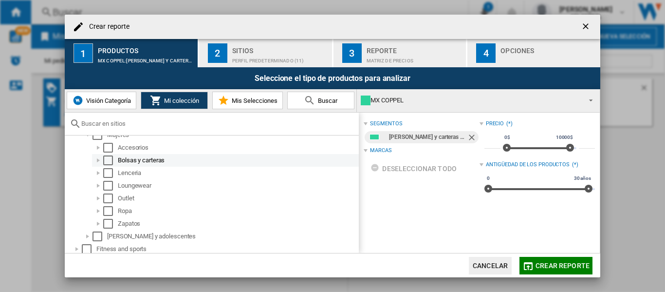
click at [108, 159] on div "Select" at bounding box center [108, 160] width 10 height 10
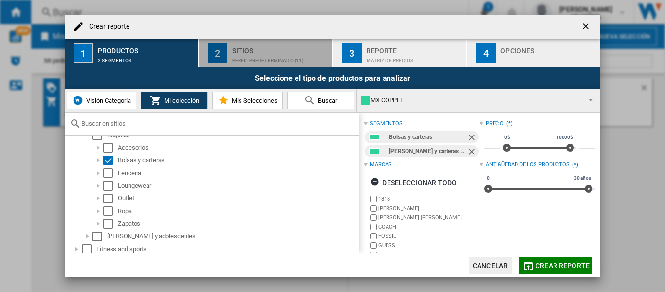
click at [264, 50] on div "Sitios" at bounding box center [280, 48] width 96 height 10
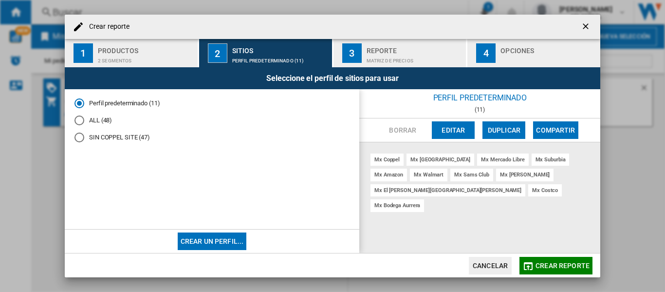
click at [81, 122] on div "ALL (48)" at bounding box center [79, 120] width 10 height 10
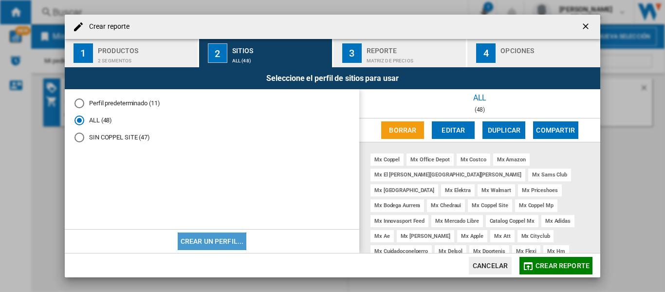
click at [204, 239] on button "Crear un perfil..." at bounding box center [212, 241] width 69 height 18
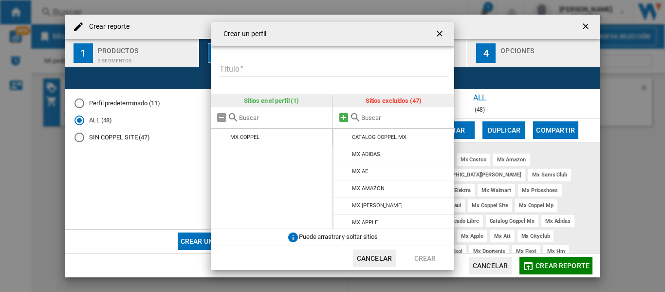
click at [341, 114] on md-icon "Crear un ..." at bounding box center [344, 117] width 12 height 12
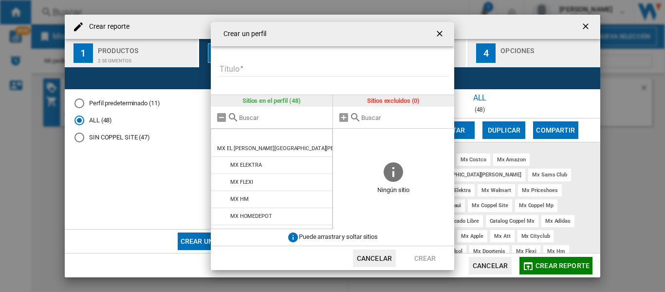
scroll to position [292, 0]
drag, startPoint x: 267, startPoint y: 120, endPoint x: 269, endPoint y: 126, distance: 6.2
click at [269, 126] on div "Crear un ..." at bounding box center [272, 118] width 122 height 22
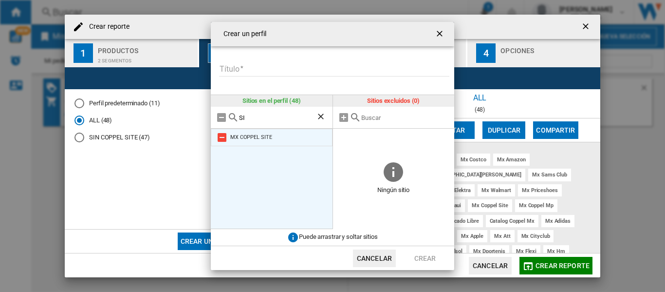
type input "SI"
click at [223, 136] on md-icon "Crear un ..." at bounding box center [222, 137] width 12 height 12
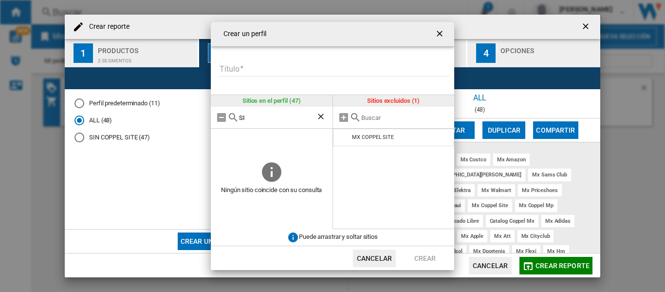
click at [276, 68] on input "Título" at bounding box center [334, 69] width 230 height 15
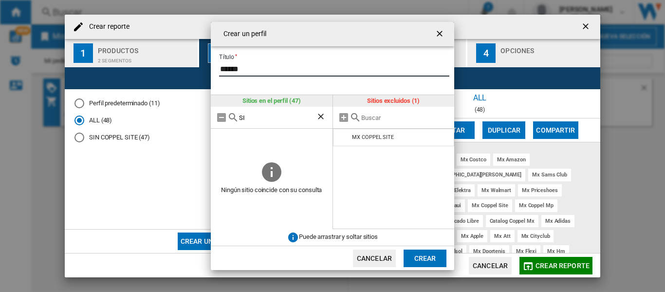
type input "******"
click at [430, 257] on button "Crear" at bounding box center [424, 258] width 43 height 18
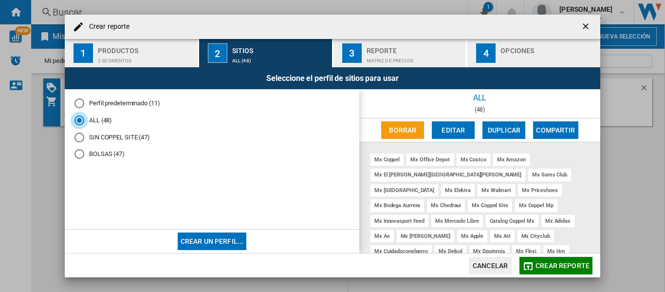
drag, startPoint x: 101, startPoint y: 155, endPoint x: 79, endPoint y: 150, distance: 22.3
click at [79, 150] on div "BOLSAS (47)" at bounding box center [79, 154] width 10 height 10
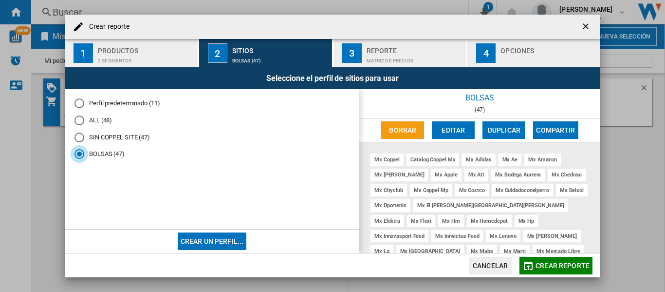
click at [393, 55] on div "Matriz de precios" at bounding box center [414, 58] width 96 height 10
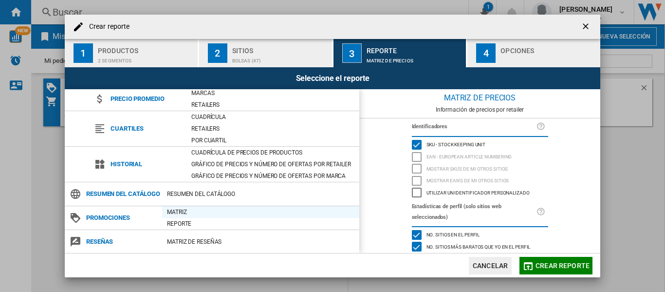
scroll to position [98, 0]
click at [183, 207] on div "Matriz" at bounding box center [260, 211] width 197 height 10
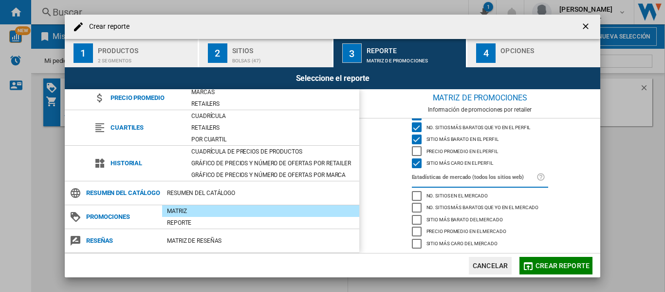
scroll to position [120, 0]
click at [416, 208] on div "No. sitios más baratos que yo en el mercado" at bounding box center [417, 207] width 10 height 10
click at [413, 218] on div "Sitio más barato del mercado" at bounding box center [417, 219] width 10 height 10
click at [415, 245] on div "Sitio más caro del mercado" at bounding box center [417, 243] width 10 height 10
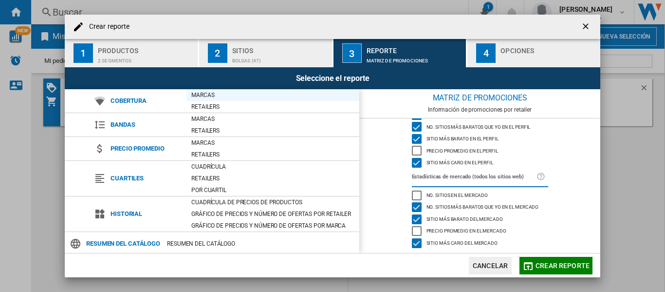
scroll to position [0, 0]
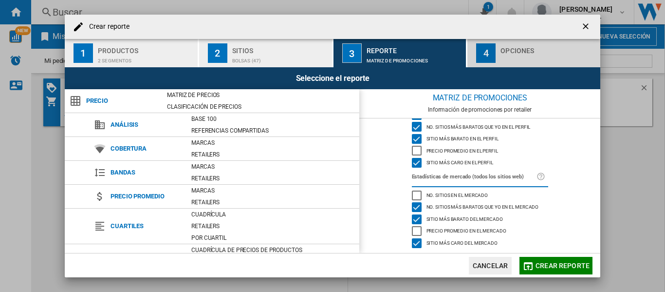
click at [533, 49] on div "Opciones" at bounding box center [548, 48] width 96 height 10
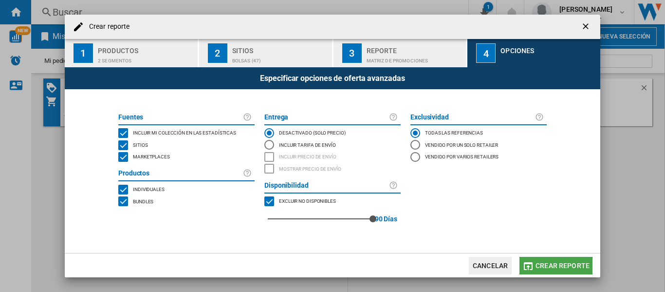
click at [554, 266] on span "Crear reporte" at bounding box center [562, 265] width 54 height 8
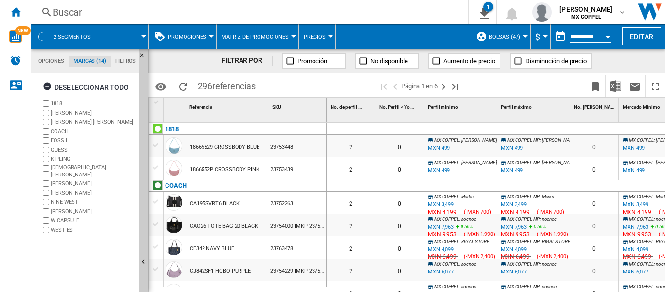
click at [208, 35] on button "Promociones" at bounding box center [189, 36] width 43 height 24
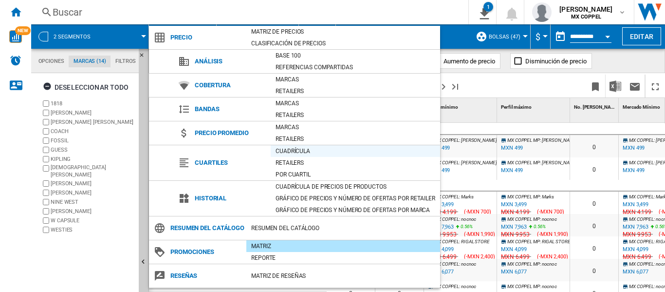
click at [292, 147] on div "Cuadrícula" at bounding box center [355, 151] width 169 height 10
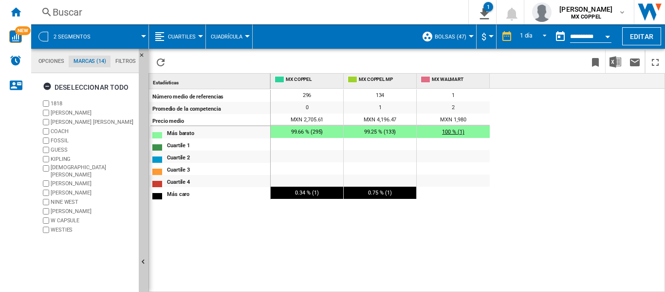
click at [448, 131] on span "100 % (1)" at bounding box center [453, 131] width 22 height 6
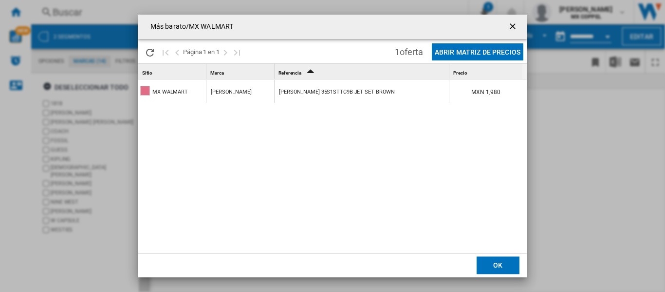
click at [486, 53] on button "Abrir Matriz de precios" at bounding box center [477, 51] width 91 height 17
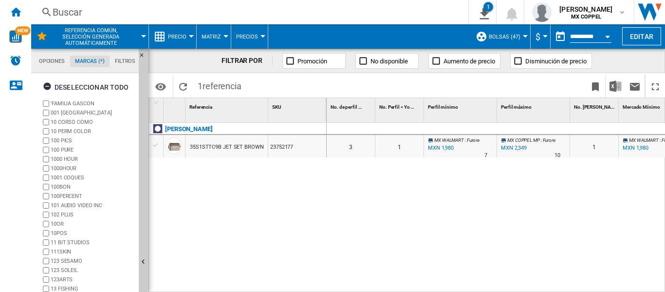
drag, startPoint x: 298, startPoint y: 146, endPoint x: 269, endPoint y: 145, distance: 29.2
click at [269, 145] on div "23752177" at bounding box center [297, 146] width 58 height 22
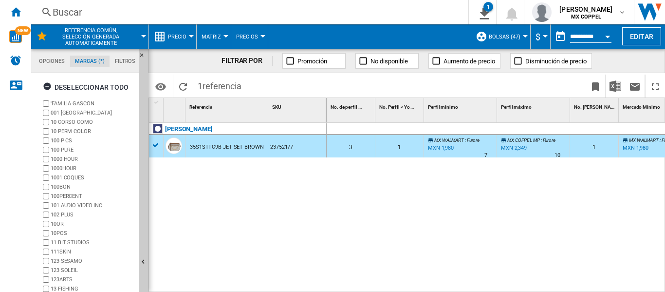
drag, startPoint x: 268, startPoint y: 147, endPoint x: 138, endPoint y: 153, distance: 130.6
click at [310, 150] on div "23752177" at bounding box center [297, 146] width 58 height 22
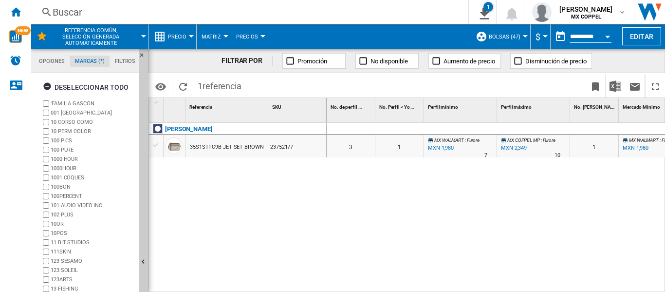
drag, startPoint x: 296, startPoint y: 146, endPoint x: 269, endPoint y: 146, distance: 27.3
click at [269, 146] on div "23752177" at bounding box center [297, 146] width 58 height 22
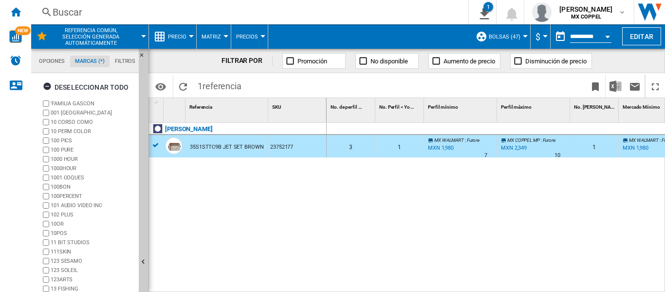
click at [323, 146] on div "23752177" at bounding box center [297, 146] width 58 height 22
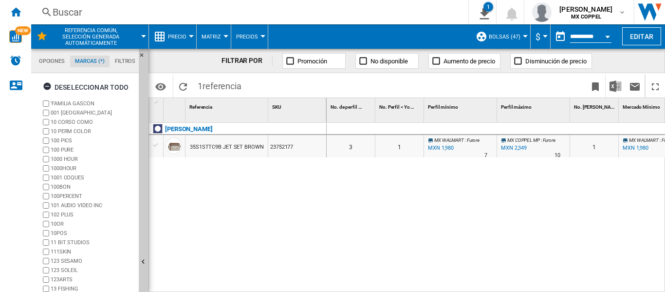
click at [266, 148] on div "35S1STTC9B JET SET BROWN" at bounding box center [226, 146] width 82 height 22
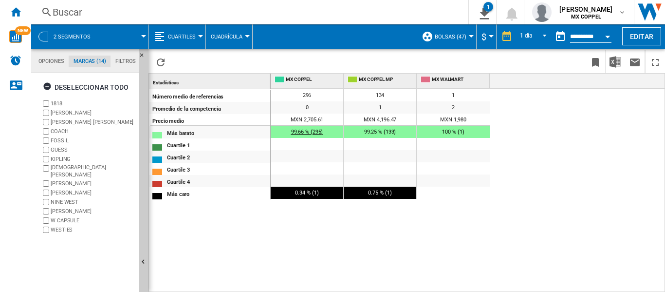
click at [312, 131] on span "99.66 % (295)" at bounding box center [307, 131] width 32 height 6
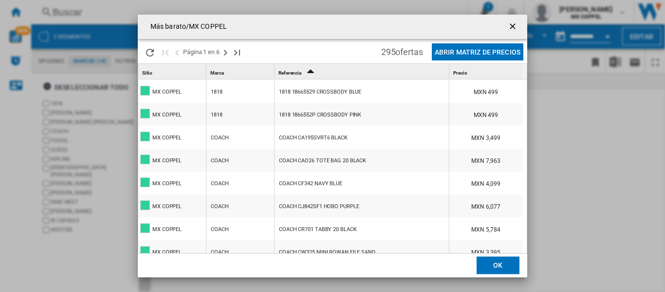
click at [509, 25] on ng-md-icon "getI18NText('BUTTONS.CLOSE_DIALOG')" at bounding box center [514, 27] width 12 height 12
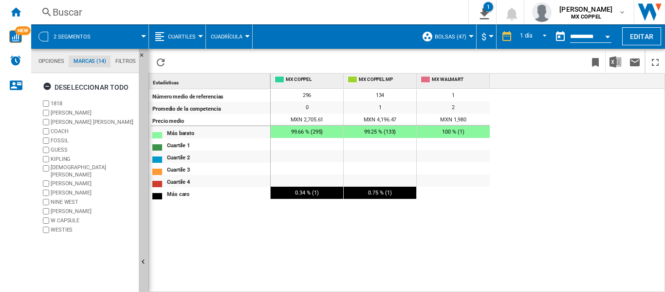
click at [198, 36] on div at bounding box center [200, 36] width 5 height 2
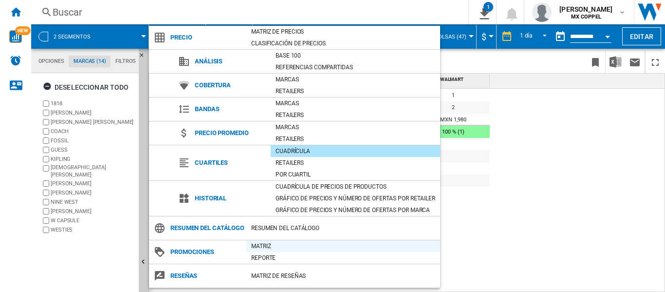
click at [258, 244] on div "Matriz" at bounding box center [343, 246] width 194 height 10
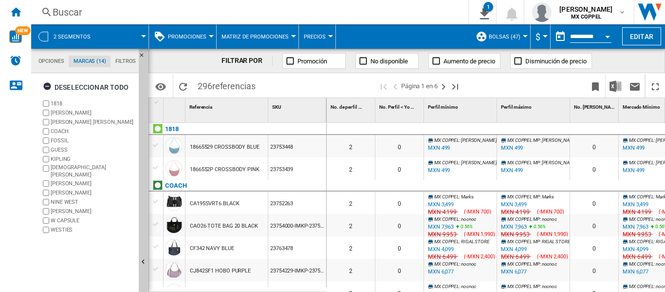
click at [77, 11] on div "Buscar" at bounding box center [248, 12] width 390 height 14
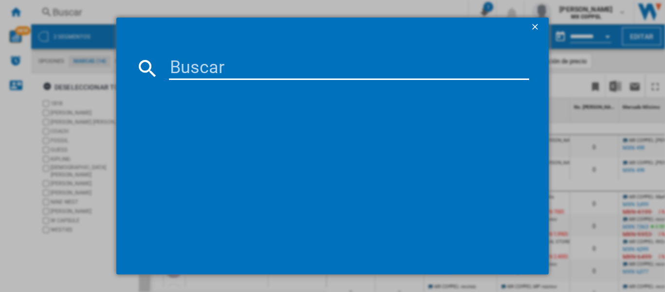
click at [197, 71] on input at bounding box center [349, 67] width 360 height 23
type input "live price check"
click at [533, 27] on ng-md-icon "getI18NText('BUTTONS.CLOSE_DIALOG')" at bounding box center [536, 28] width 12 height 12
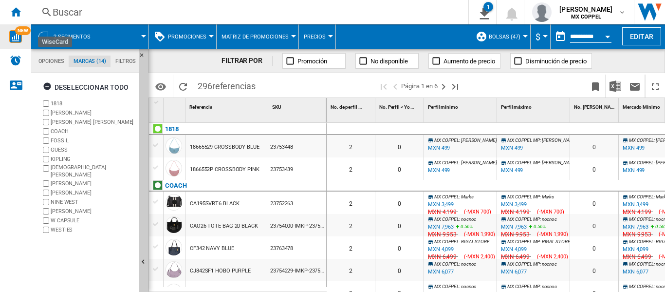
click at [17, 38] on img "WiseCard" at bounding box center [15, 36] width 13 height 13
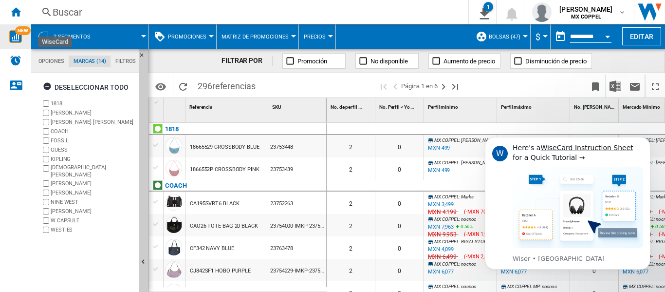
click at [140, 35] on span at bounding box center [123, 36] width 39 height 24
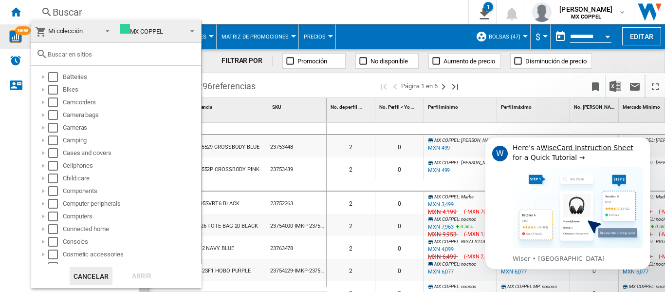
click at [430, 15] on md-backdrop at bounding box center [332, 146] width 665 height 292
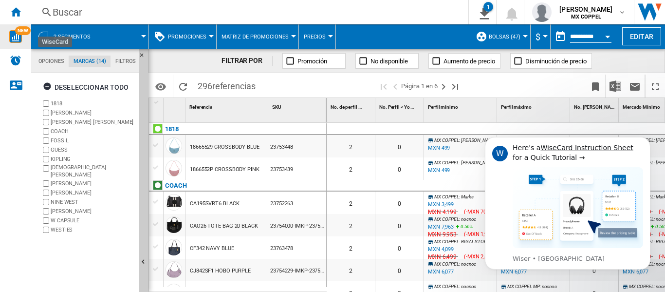
click at [328, 36] on div at bounding box center [330, 36] width 5 height 2
